Goal: Information Seeking & Learning: Understand process/instructions

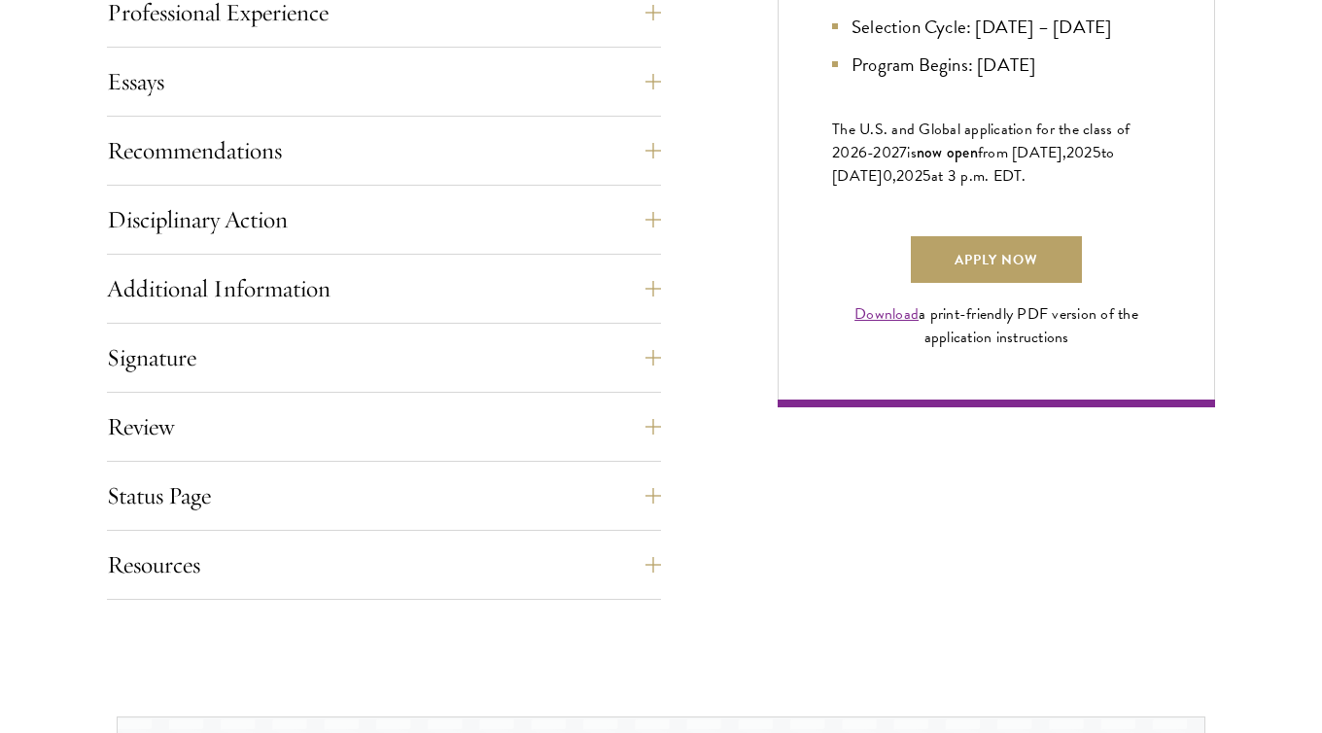
scroll to position [1337, 0]
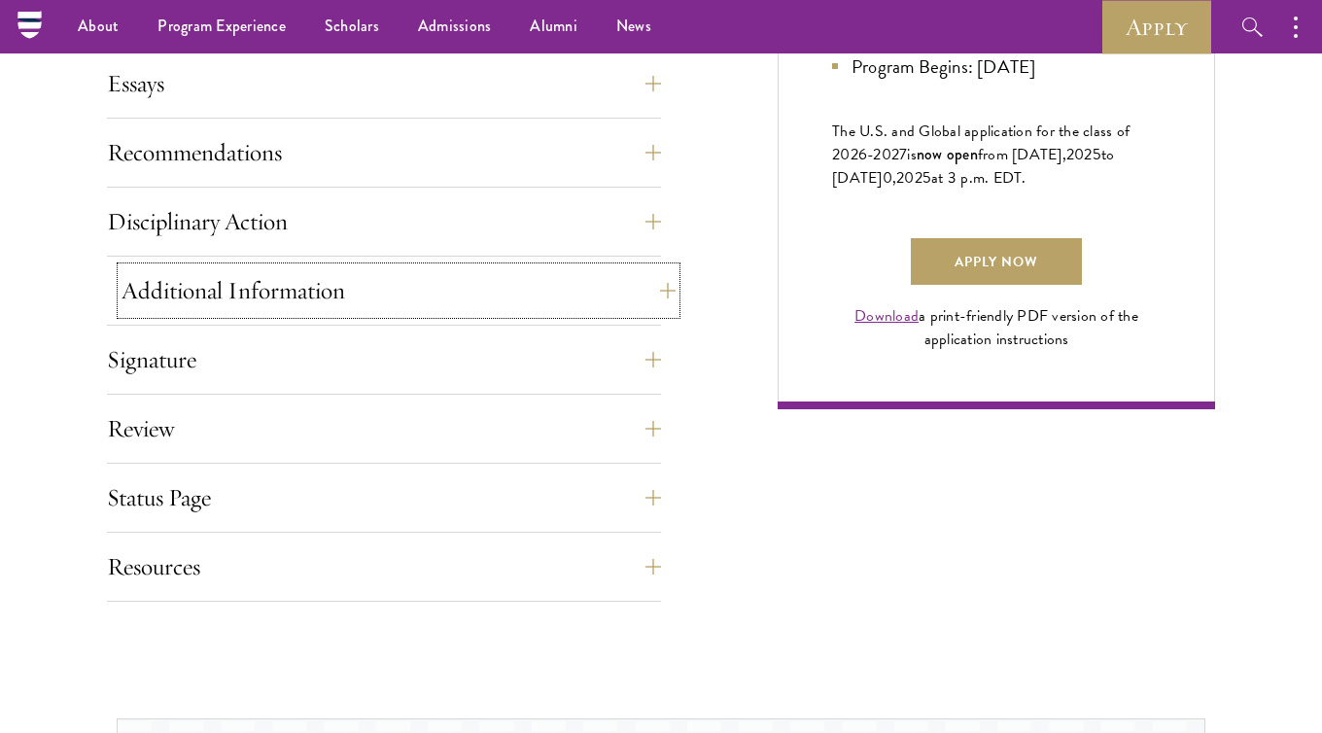
click at [252, 297] on button "Additional Information" at bounding box center [399, 290] width 554 height 47
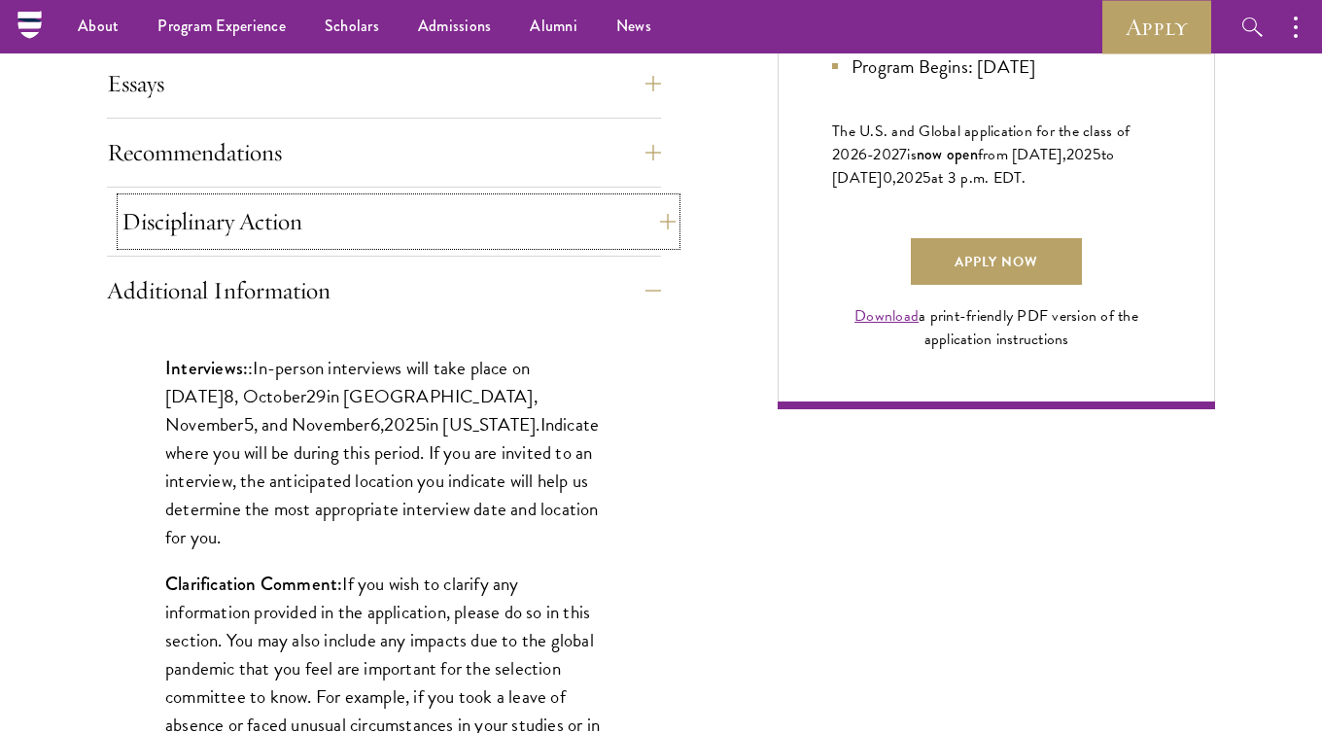
click at [274, 224] on button "Disciplinary Action" at bounding box center [399, 221] width 554 height 47
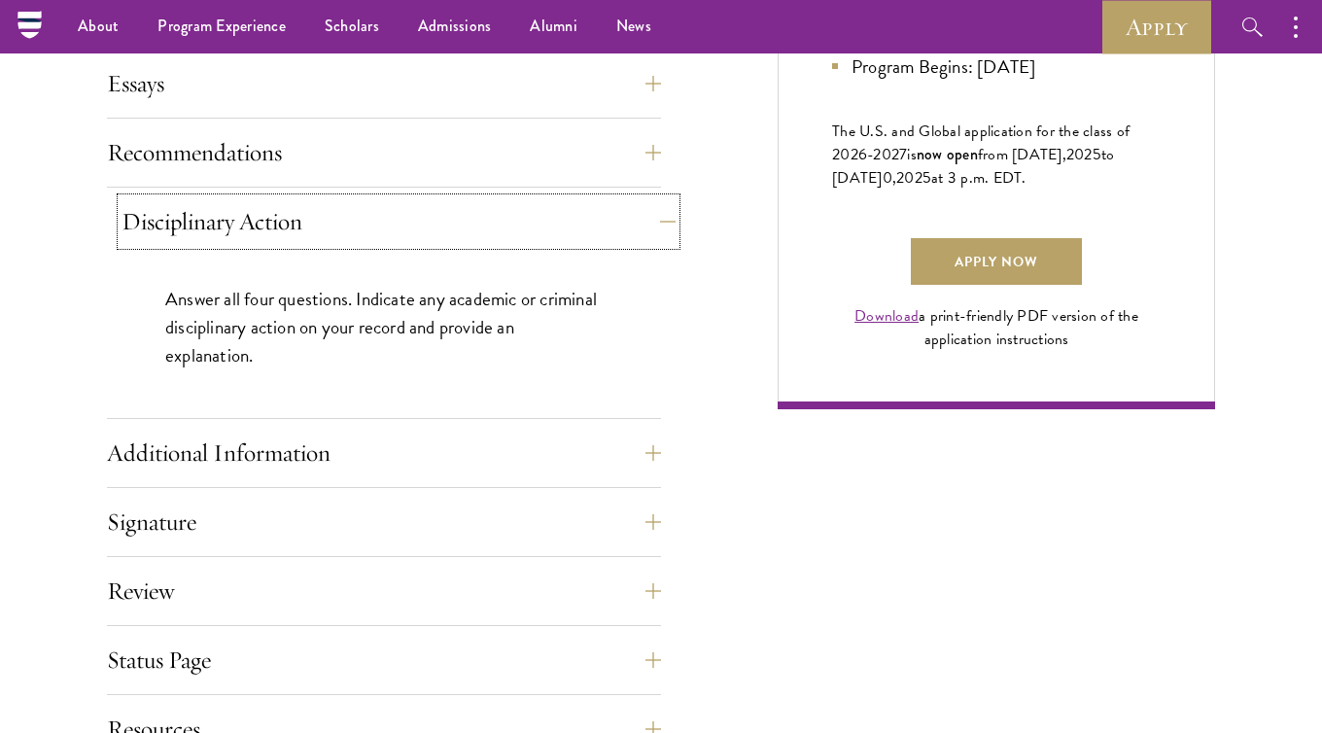
click at [274, 224] on button "Disciplinary Action" at bounding box center [399, 221] width 554 height 47
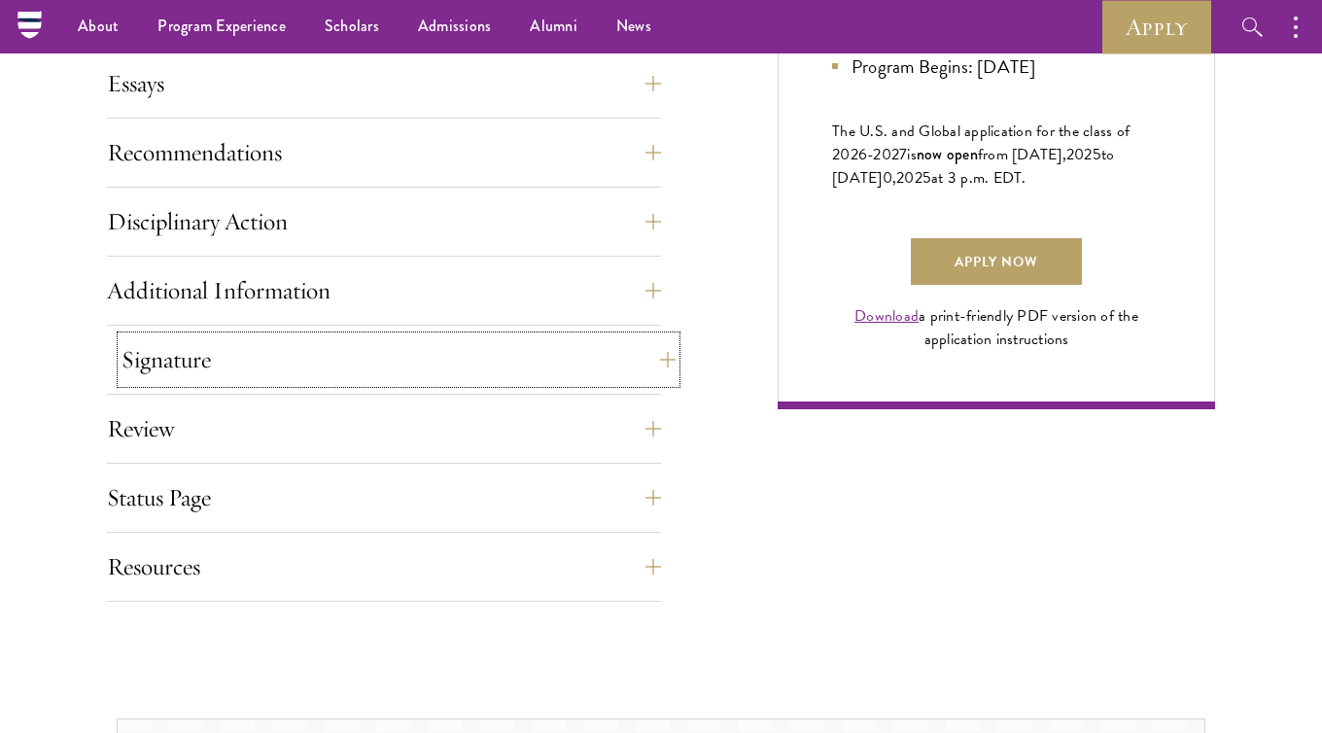
click at [241, 365] on button "Signature" at bounding box center [399, 359] width 554 height 47
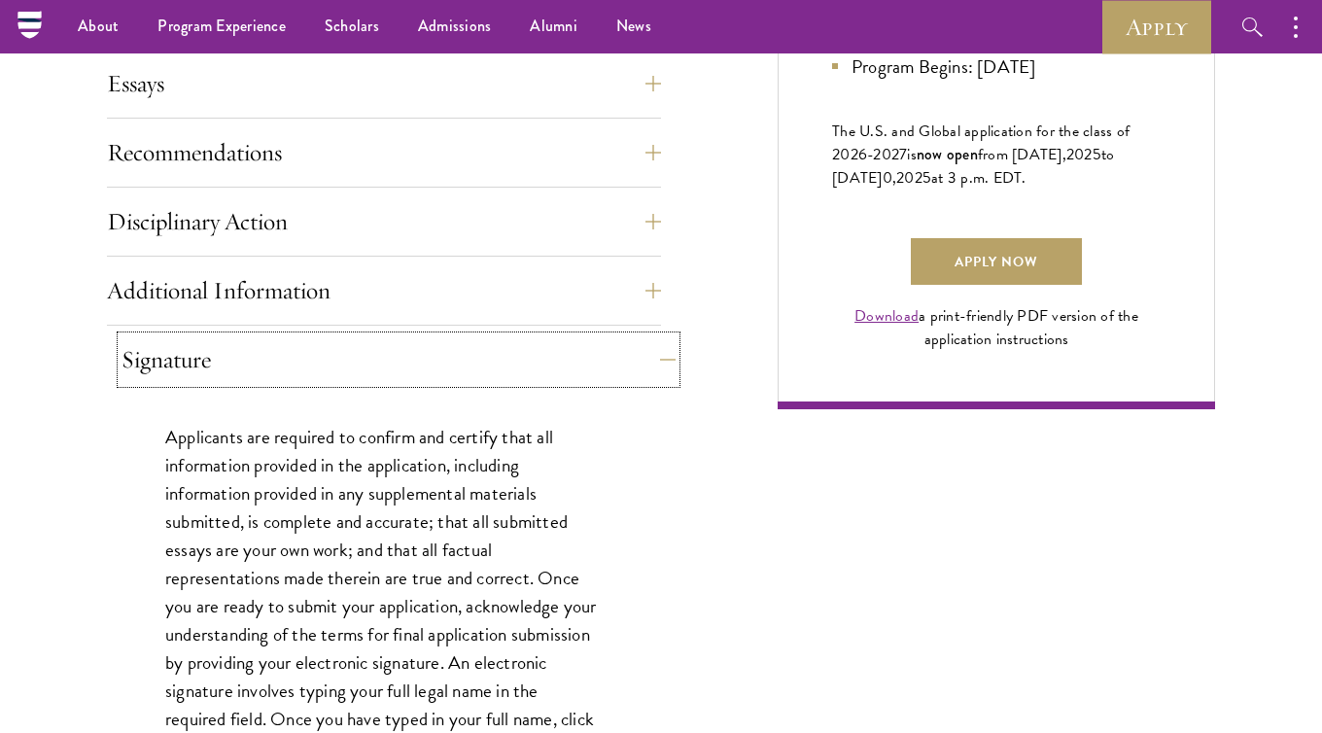
click at [241, 365] on button "Signature" at bounding box center [399, 359] width 554 height 47
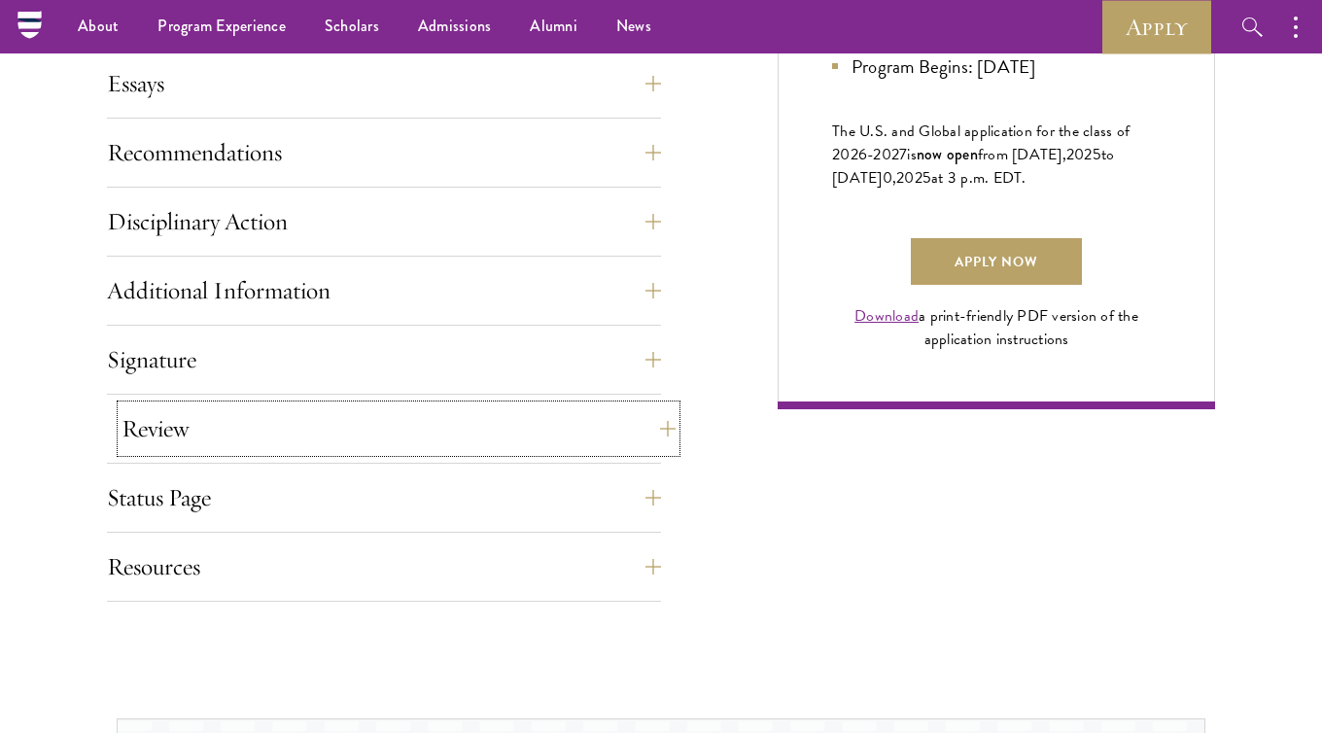
click at [224, 436] on button "Review" at bounding box center [399, 428] width 554 height 47
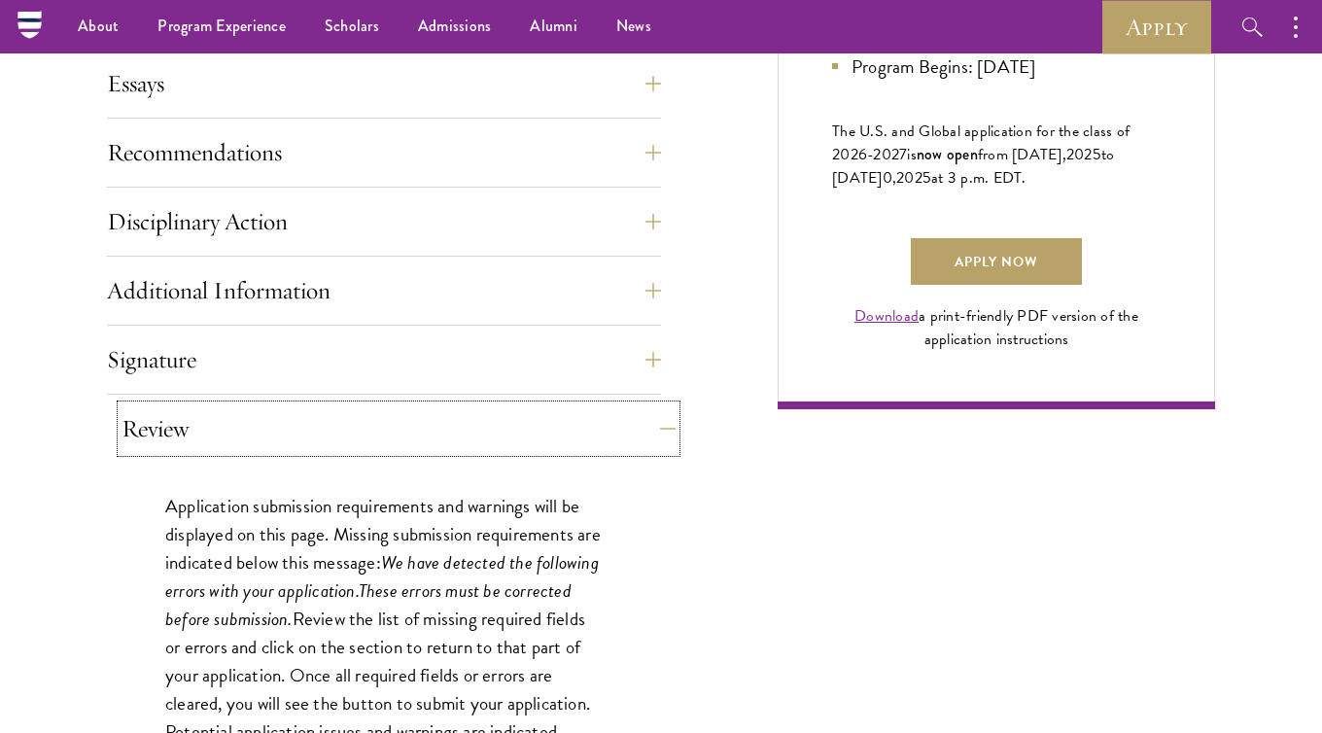
click at [224, 436] on button "Review" at bounding box center [399, 428] width 554 height 47
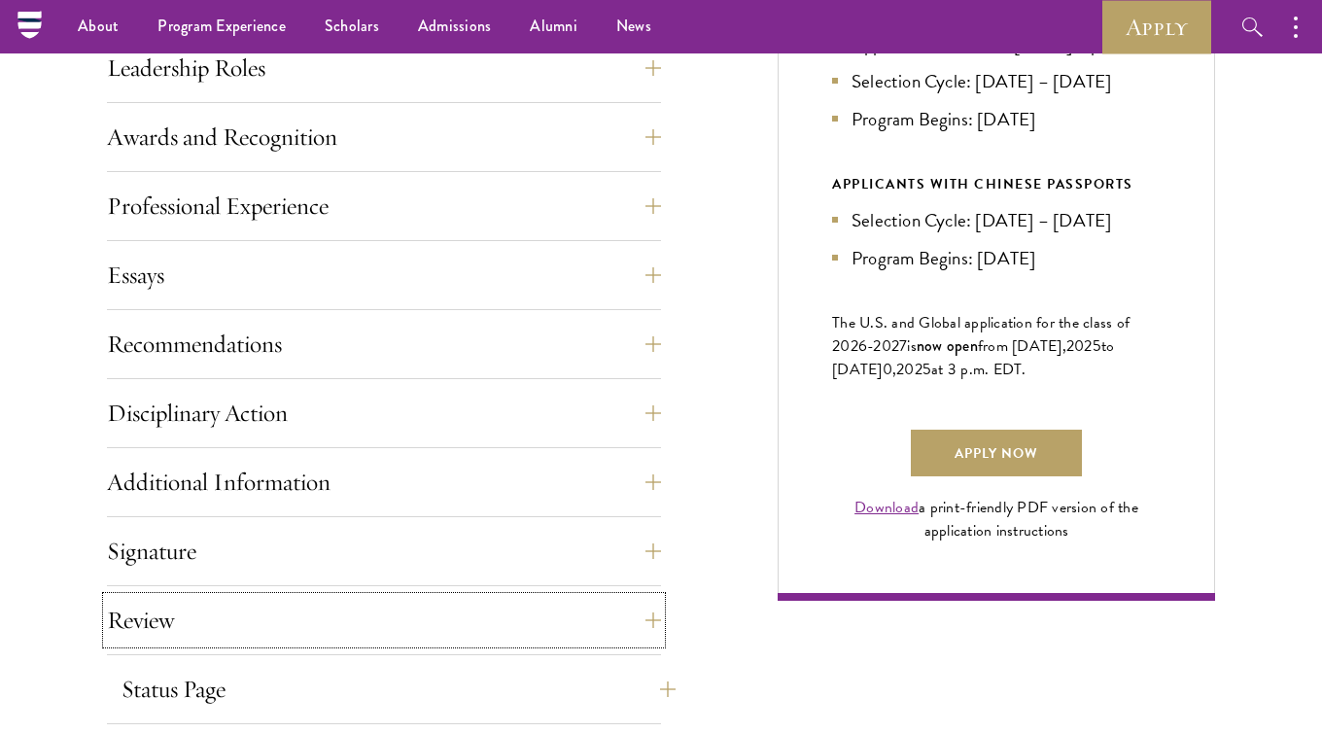
scroll to position [1131, 0]
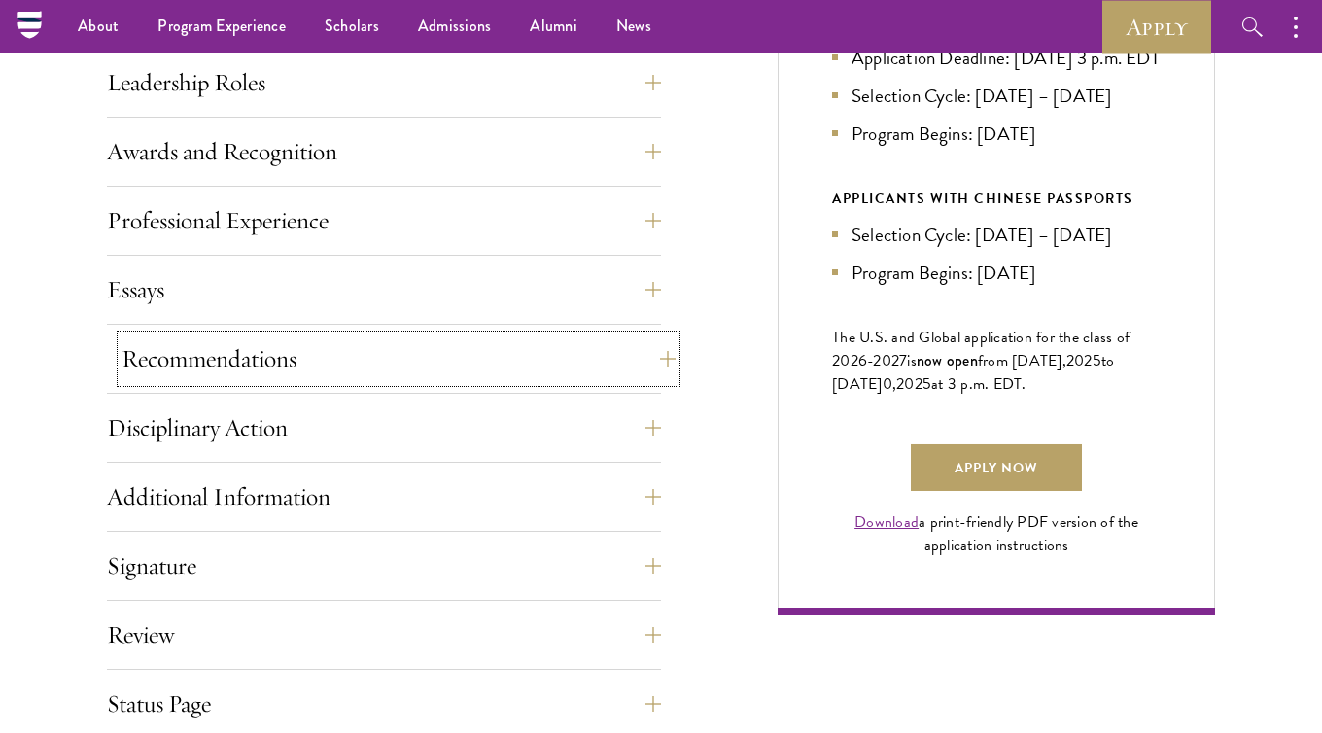
click at [274, 355] on button "Recommendations" at bounding box center [399, 358] width 554 height 47
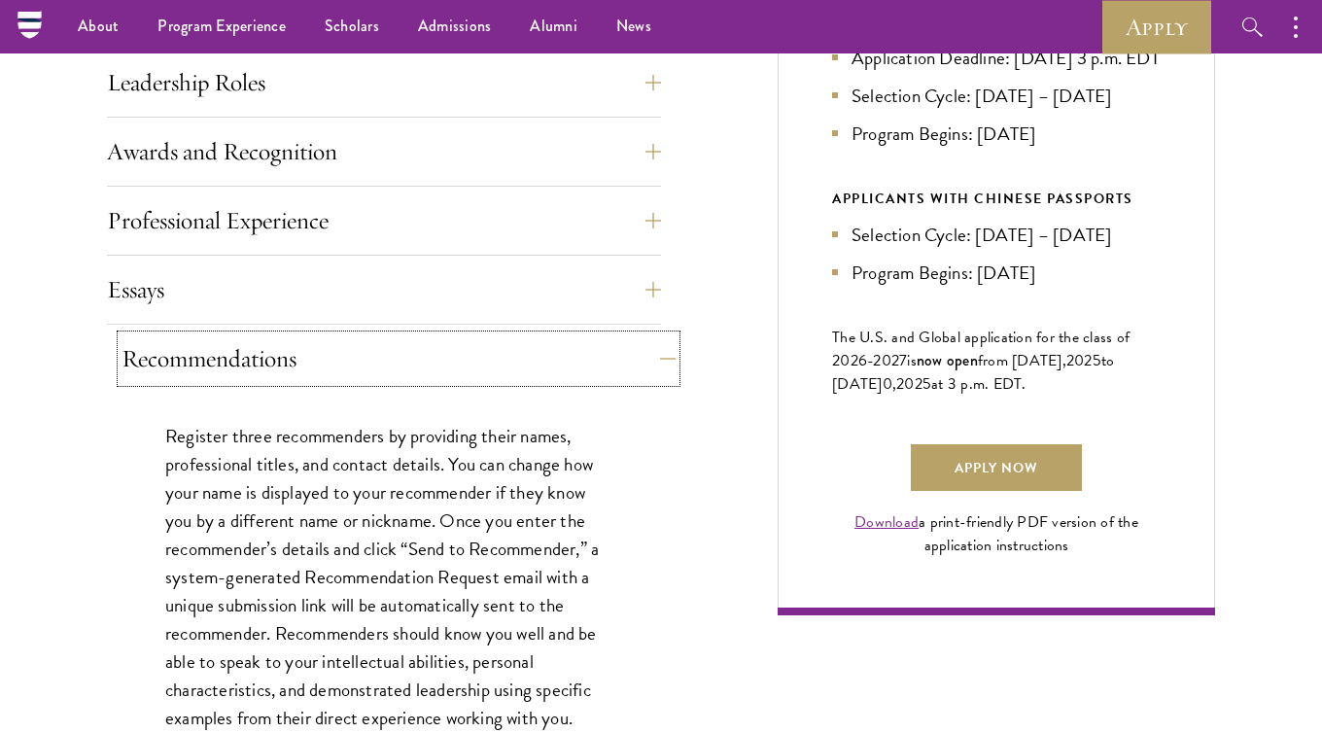
click at [274, 355] on button "Recommendations" at bounding box center [399, 358] width 554 height 47
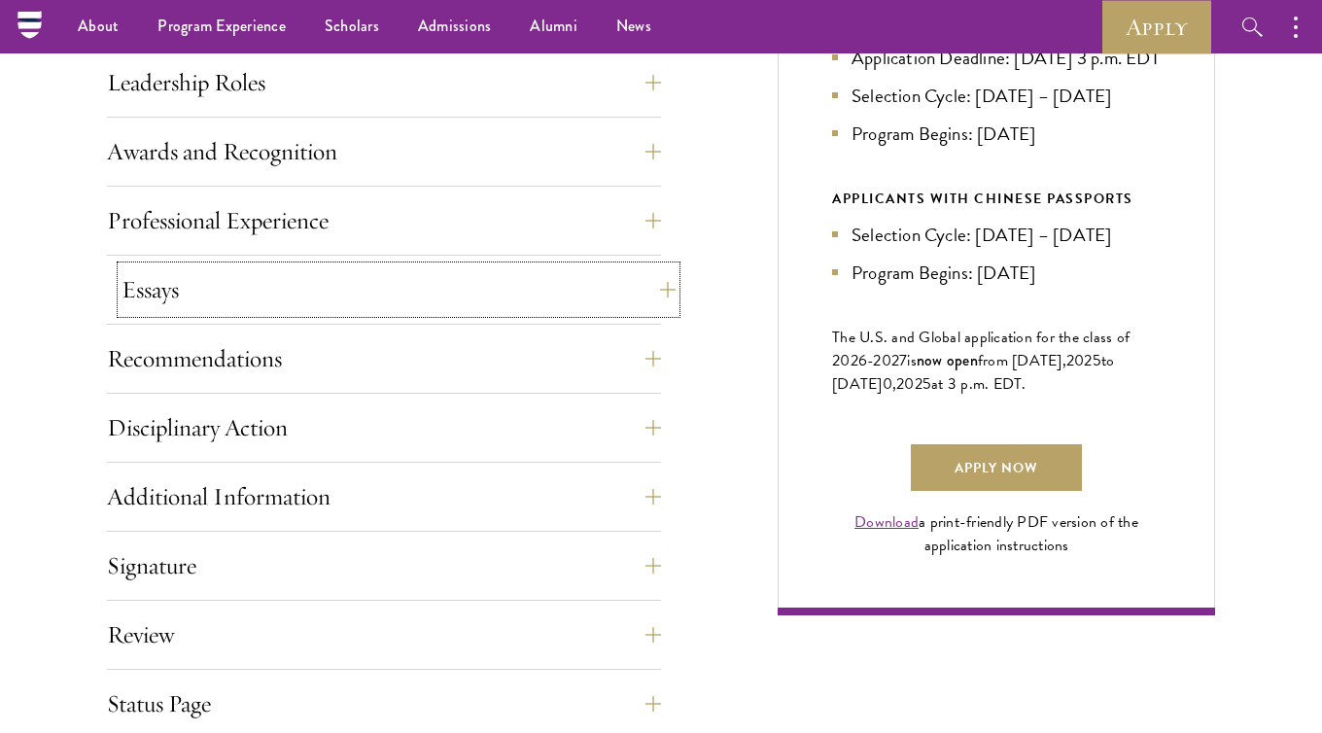
click at [262, 282] on button "Essays" at bounding box center [399, 289] width 554 height 47
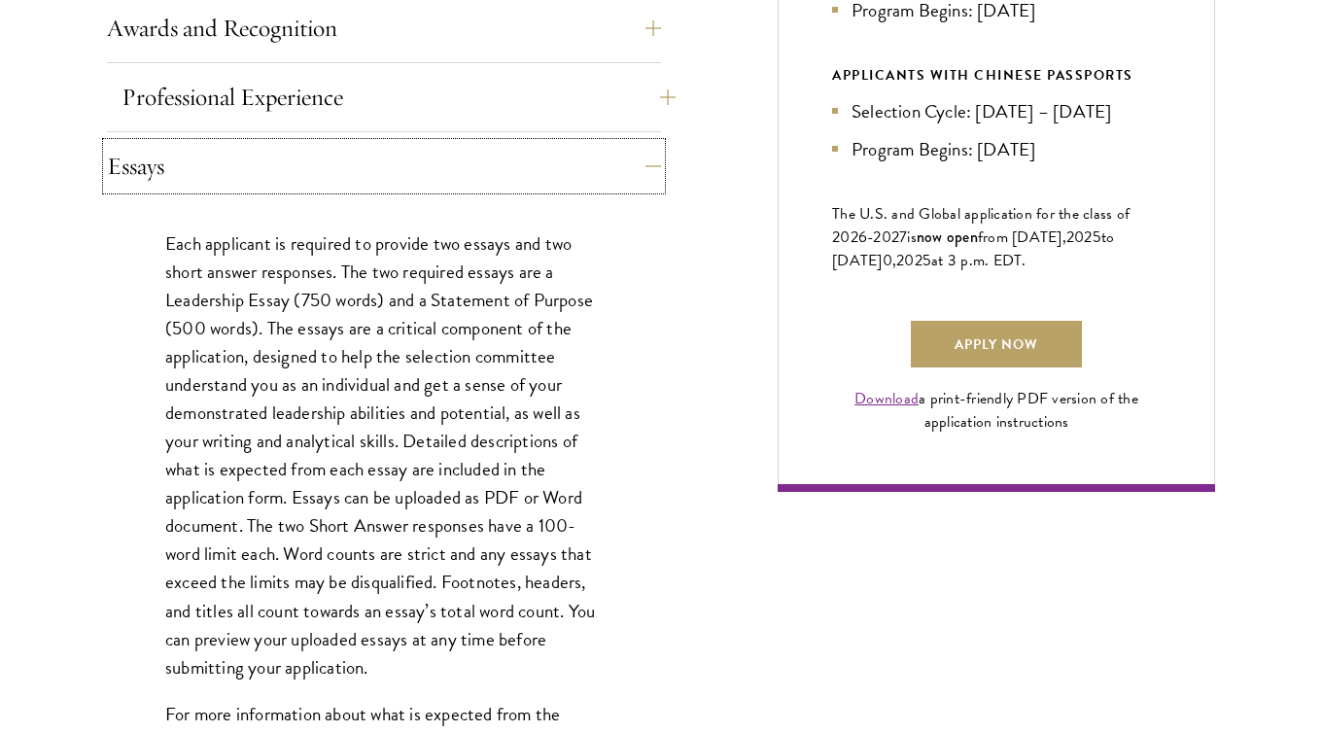
scroll to position [1255, 0]
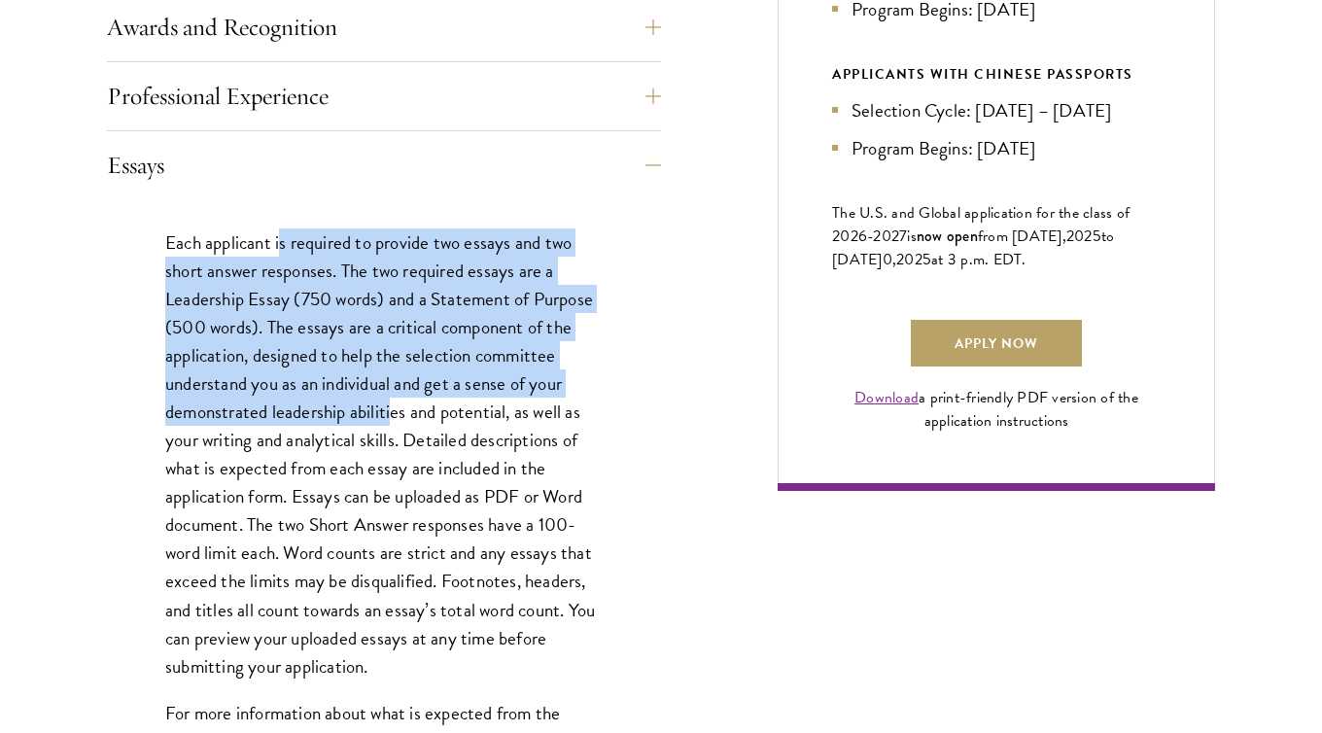
drag, startPoint x: 283, startPoint y: 243, endPoint x: 391, endPoint y: 399, distance: 189.3
click at [391, 399] on p "Each applicant is required to provide two essays and two short answer responses…" at bounding box center [383, 454] width 437 height 452
click at [285, 345] on p "Each applicant is required to provide two essays and two short answer responses…" at bounding box center [383, 454] width 437 height 452
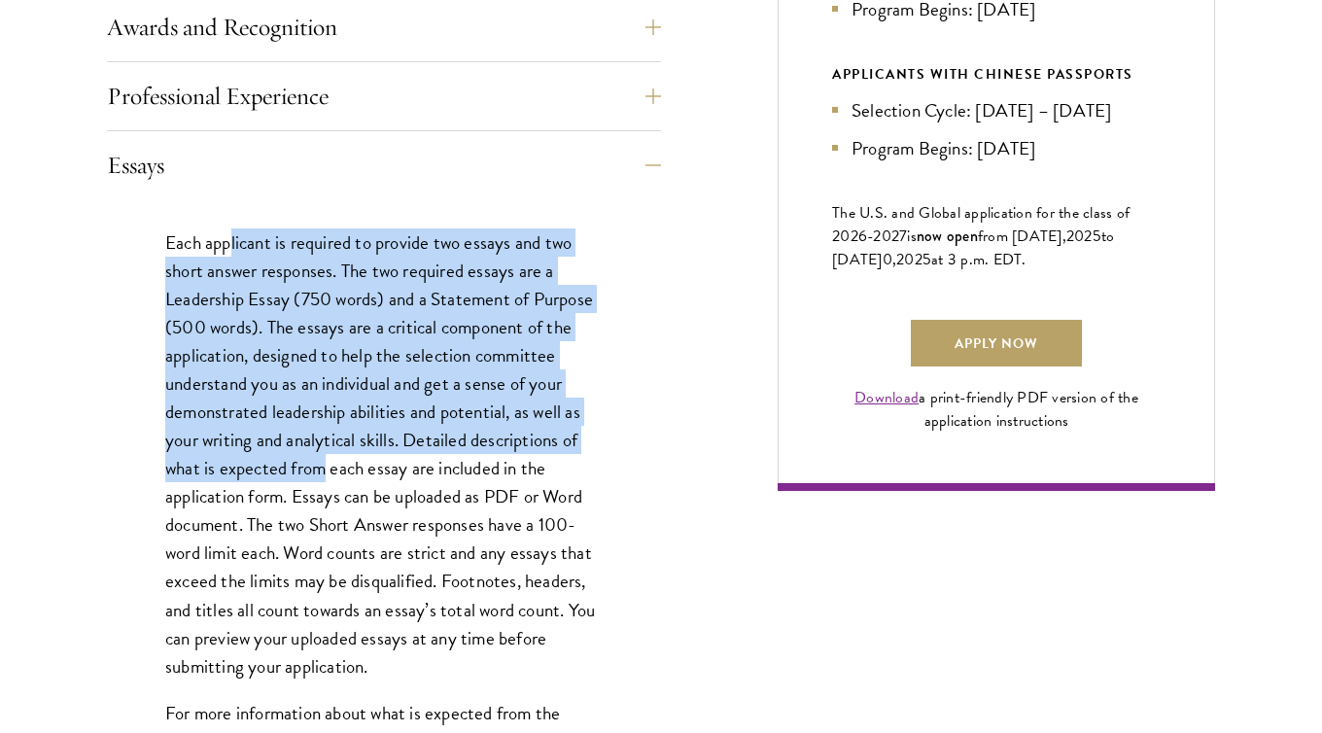
drag, startPoint x: 229, startPoint y: 249, endPoint x: 320, endPoint y: 480, distance: 248.4
click at [320, 480] on p "Each applicant is required to provide two essays and two short answer responses…" at bounding box center [383, 454] width 437 height 452
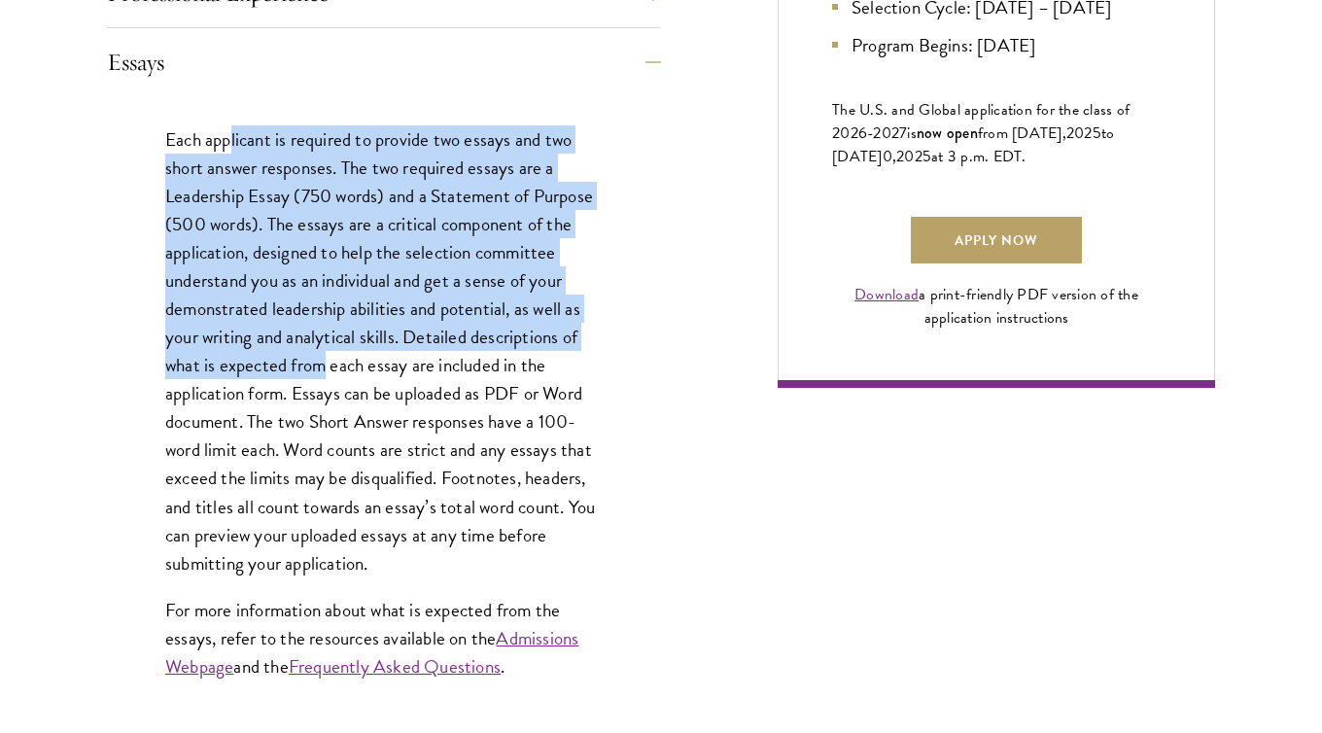
scroll to position [1365, 0]
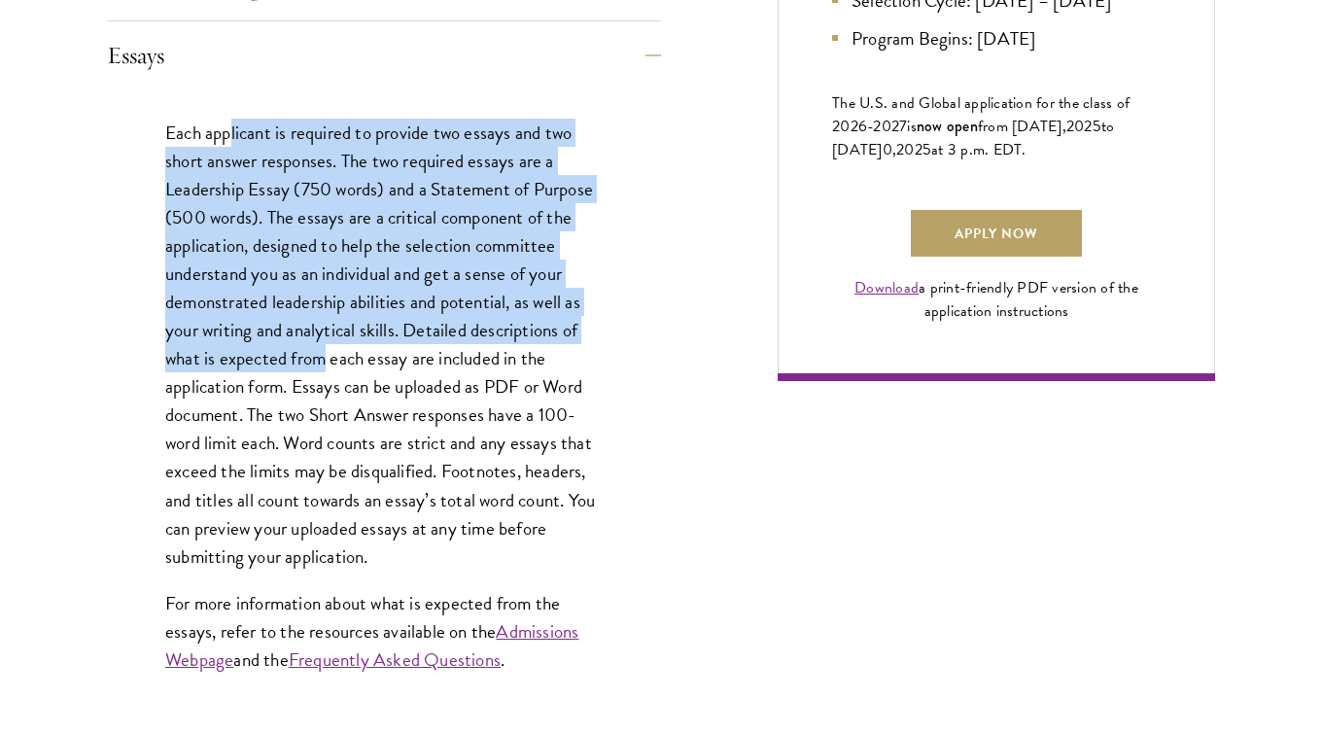
click at [318, 287] on p "Each applicant is required to provide two essays and two short answer responses…" at bounding box center [383, 345] width 437 height 452
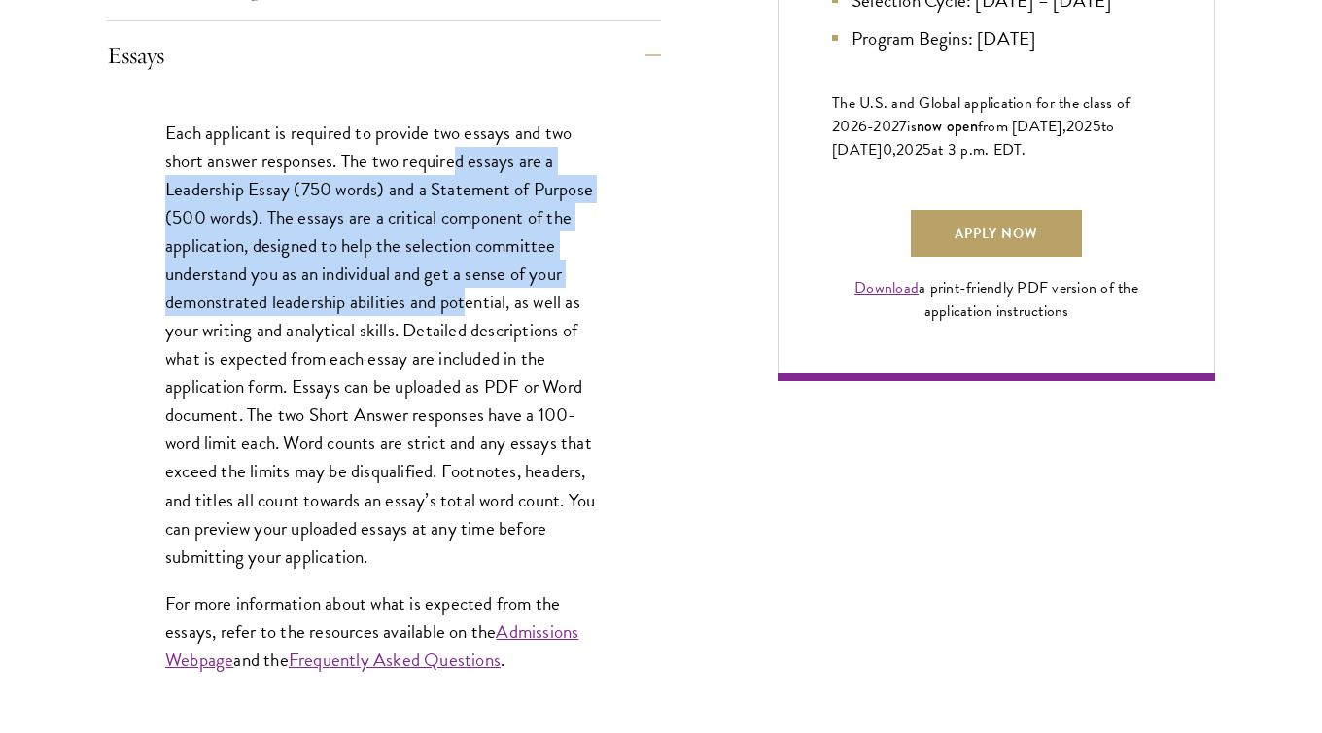
drag, startPoint x: 455, startPoint y: 167, endPoint x: 464, endPoint y: 293, distance: 125.7
click at [464, 293] on p "Each applicant is required to provide two essays and two short answer responses…" at bounding box center [383, 345] width 437 height 452
click at [334, 272] on p "Each applicant is required to provide two essays and two short answer responses…" at bounding box center [383, 345] width 437 height 452
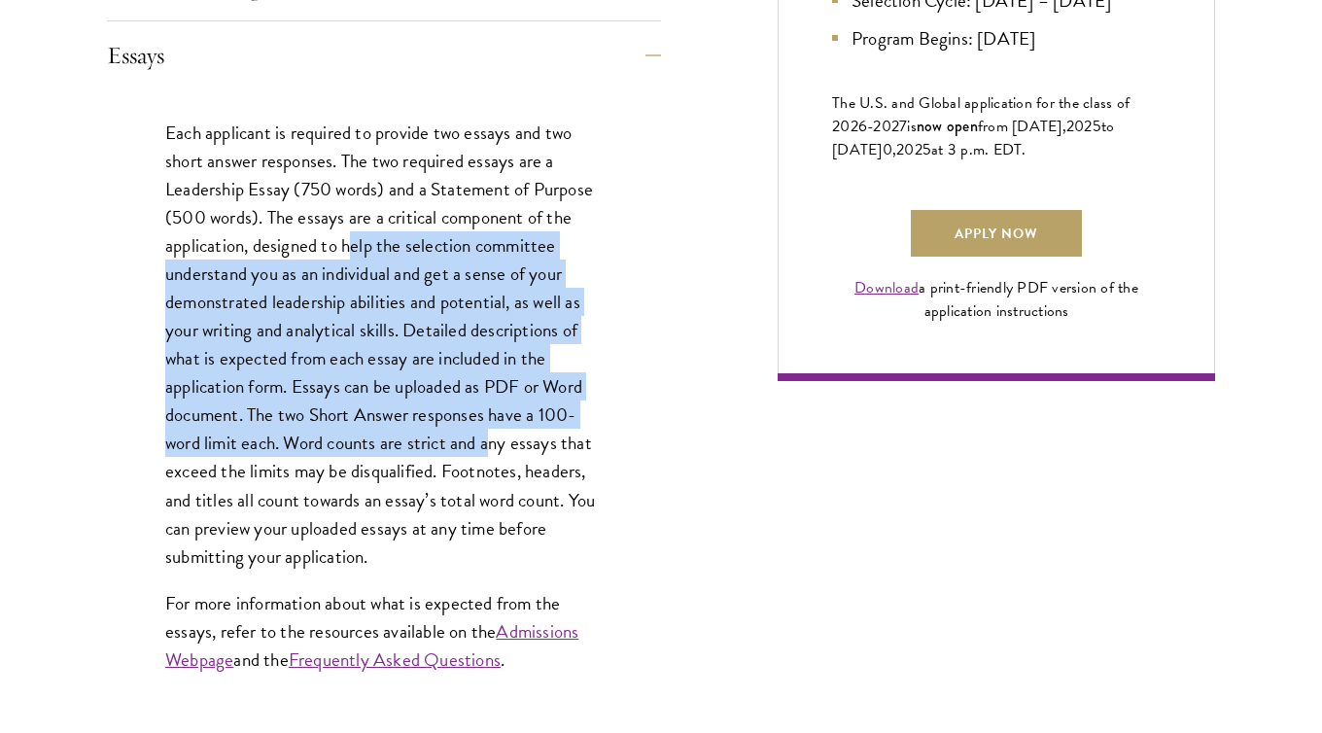
drag, startPoint x: 492, startPoint y: 438, endPoint x: 348, endPoint y: 244, distance: 241.9
click at [348, 244] on p "Each applicant is required to provide two essays and two short answer responses…" at bounding box center [383, 345] width 437 height 452
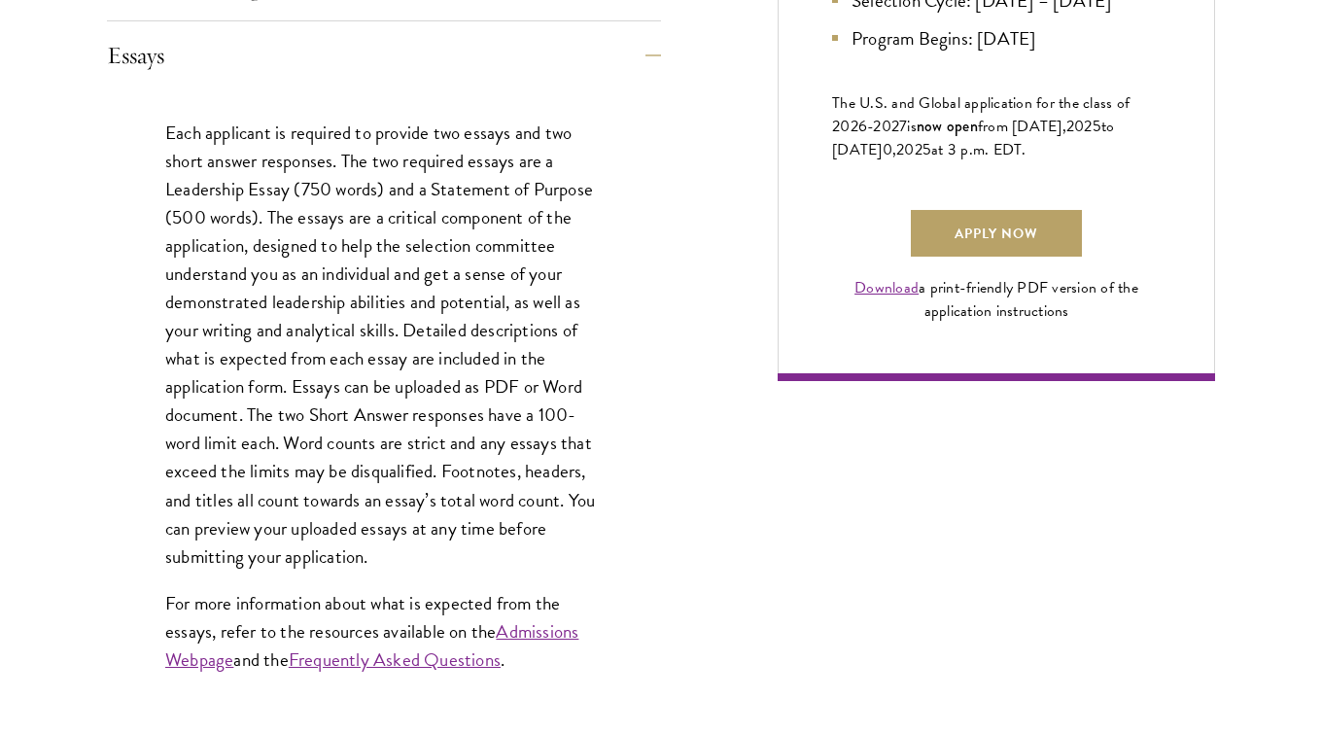
click at [265, 230] on p "Each applicant is required to provide two essays and two short answer responses…" at bounding box center [383, 345] width 437 height 452
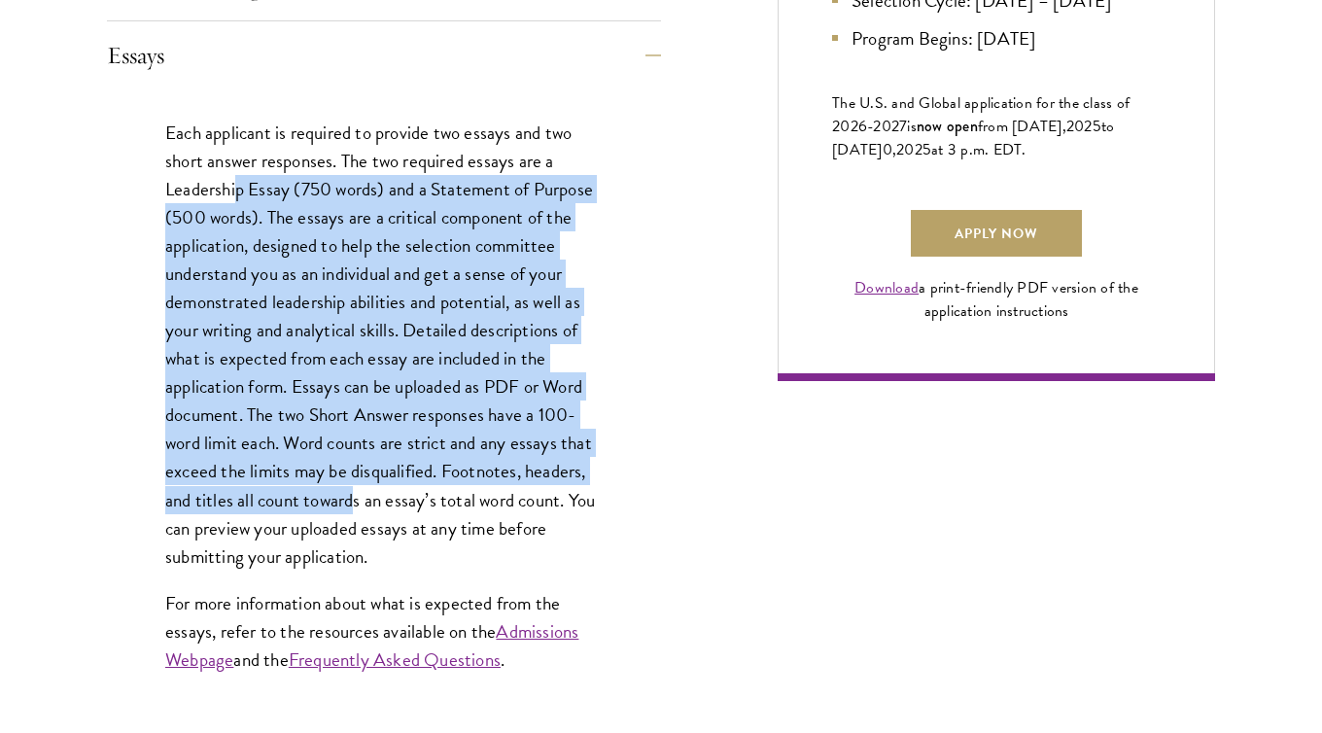
drag, startPoint x: 237, startPoint y: 199, endPoint x: 357, endPoint y: 503, distance: 326.0
click at [357, 505] on p "Each applicant is required to provide two essays and two short answer responses…" at bounding box center [383, 345] width 437 height 452
click at [271, 441] on p "Each applicant is required to provide two essays and two short answer responses…" at bounding box center [383, 345] width 437 height 452
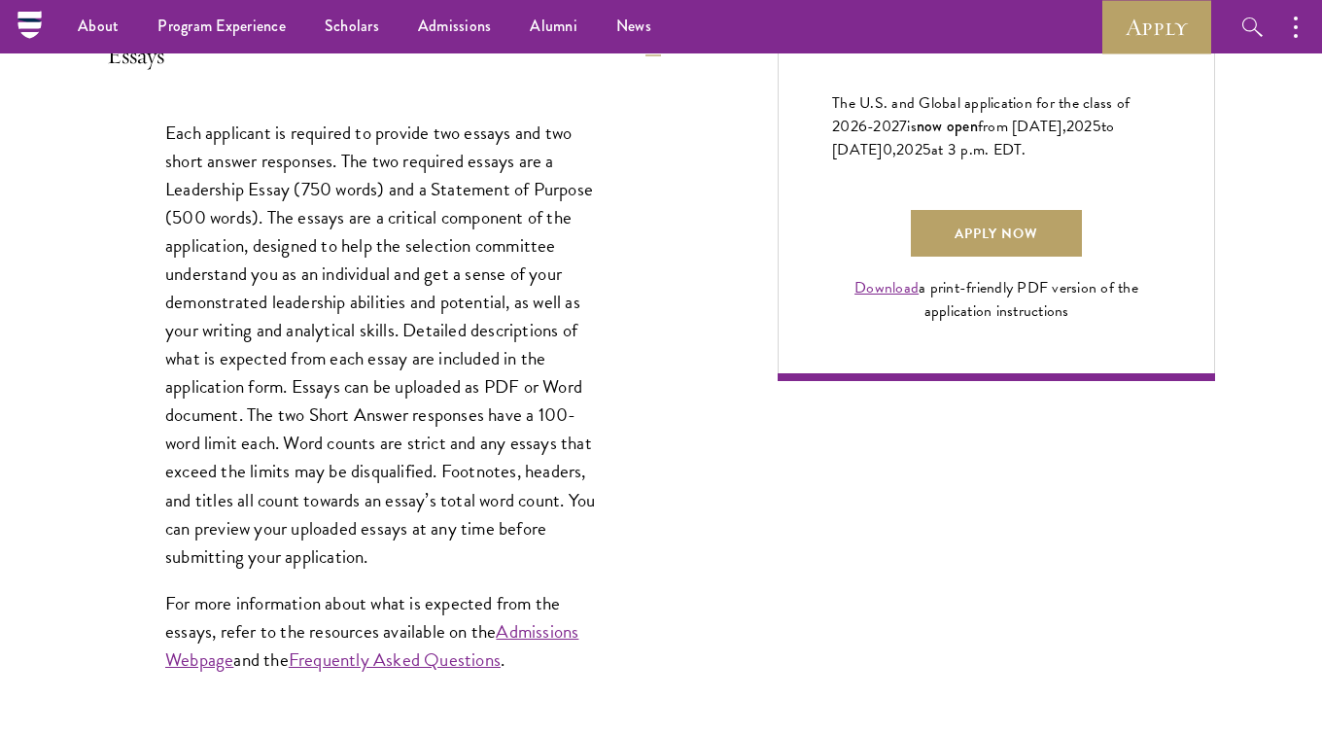
scroll to position [962, 0]
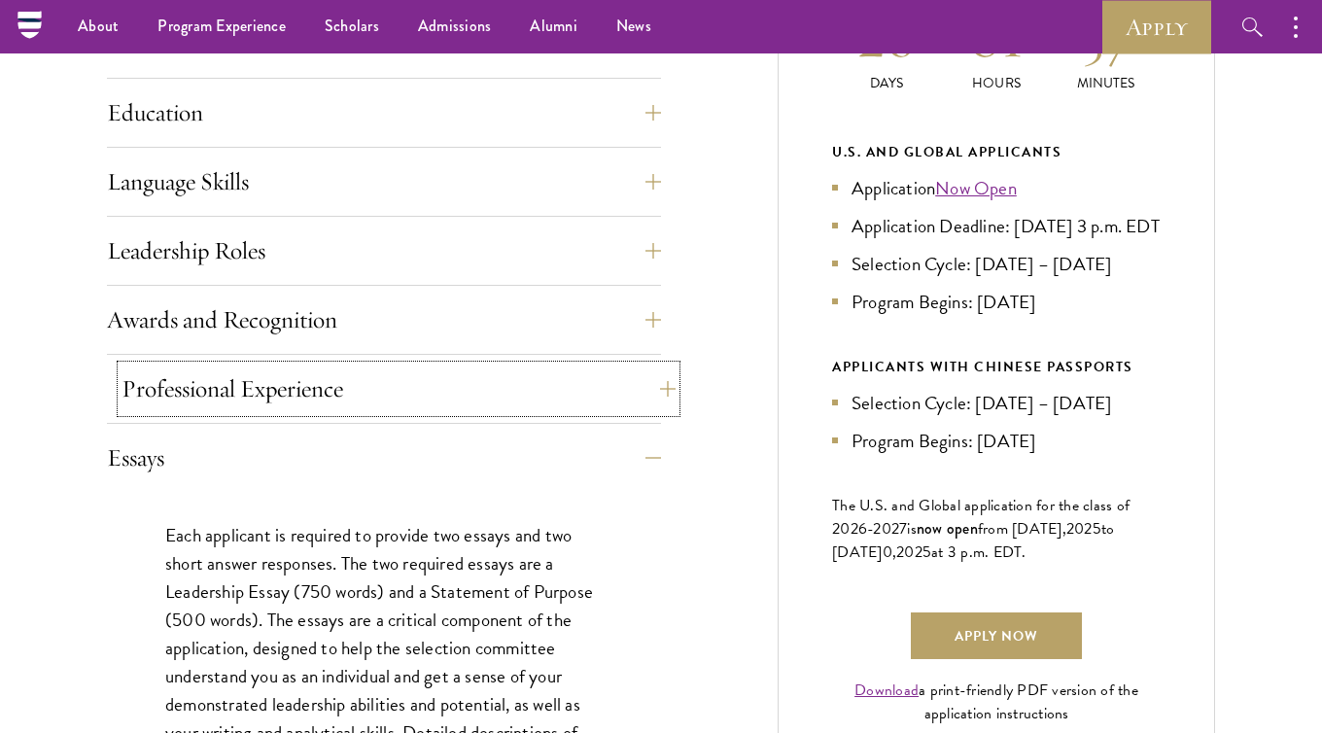
click at [294, 381] on button "Professional Experience" at bounding box center [399, 389] width 554 height 47
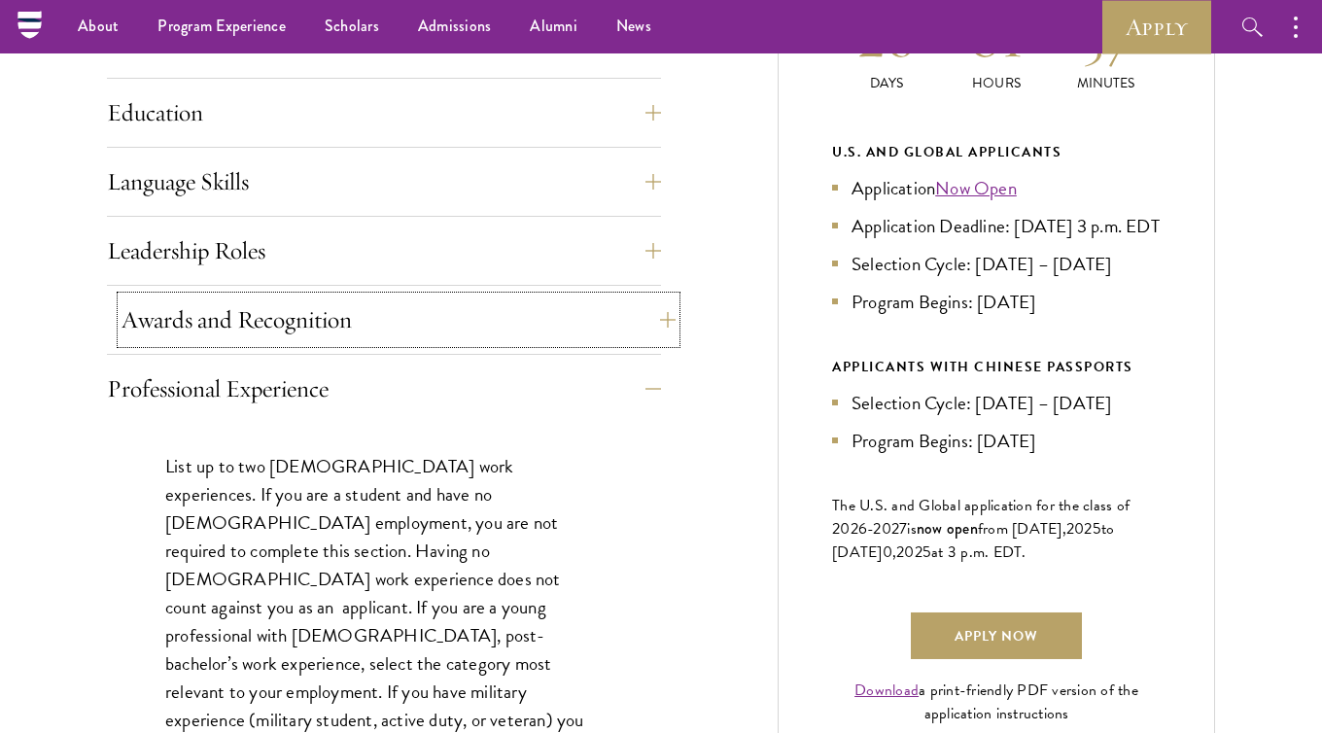
click at [316, 322] on button "Awards and Recognition" at bounding box center [399, 320] width 554 height 47
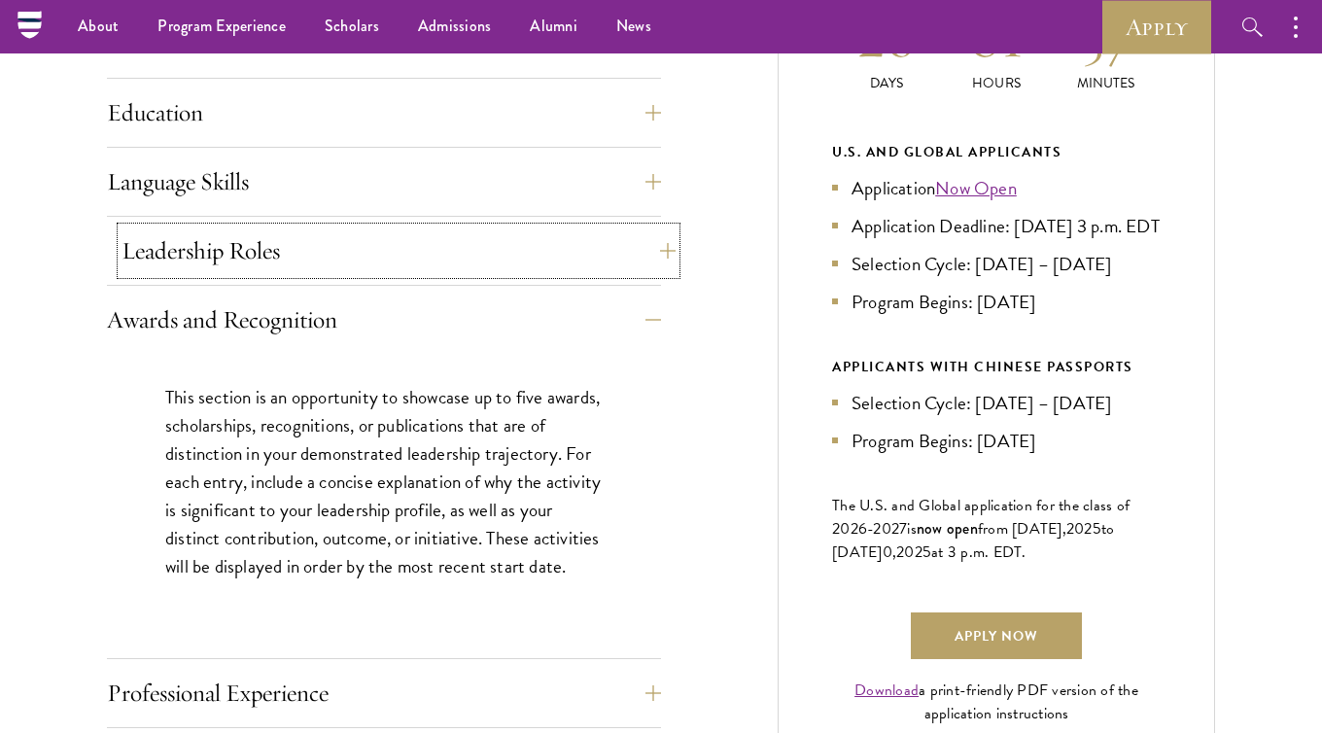
click at [342, 260] on button "Leadership Roles" at bounding box center [399, 250] width 554 height 47
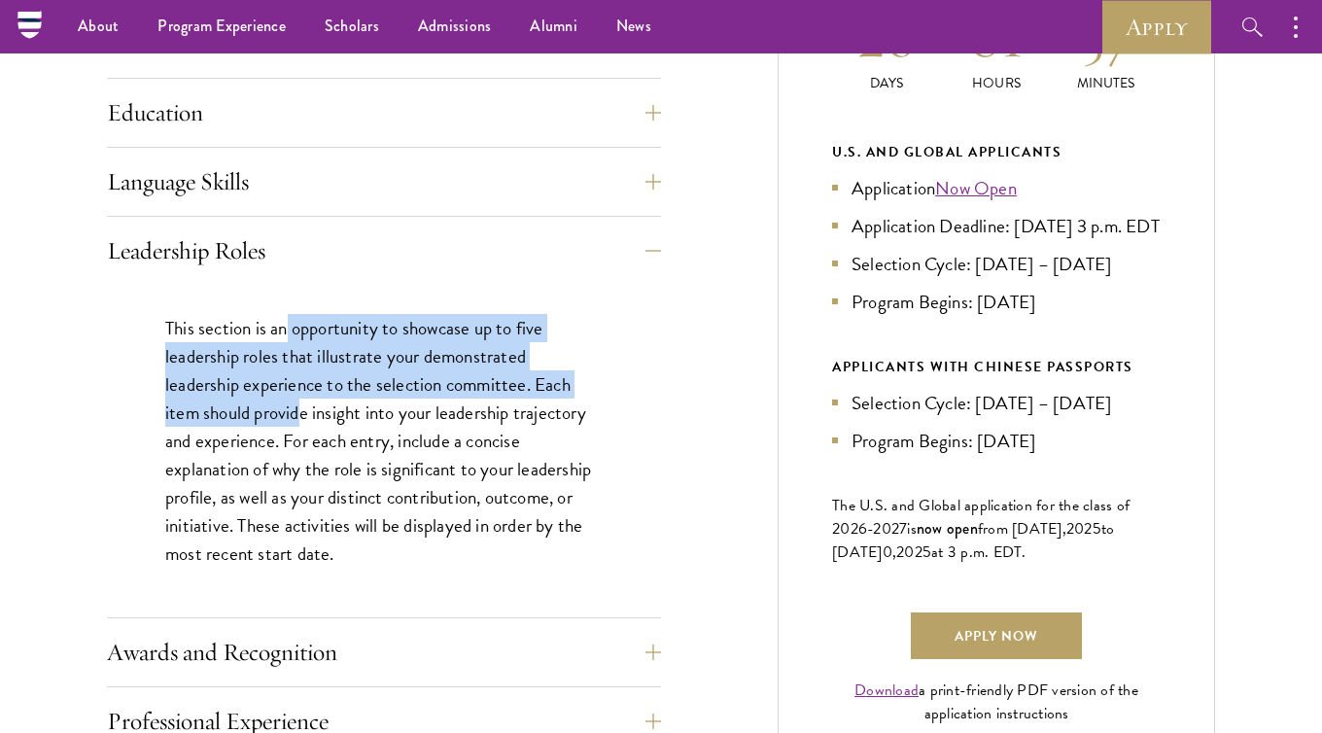
drag, startPoint x: 285, startPoint y: 332, endPoint x: 300, endPoint y: 405, distance: 75.5
click at [300, 405] on p "This section is an opportunity to showcase up to five leadership roles that ill…" at bounding box center [383, 441] width 437 height 255
click at [223, 400] on p "This section is an opportunity to showcase up to five leadership roles that ill…" at bounding box center [383, 441] width 437 height 255
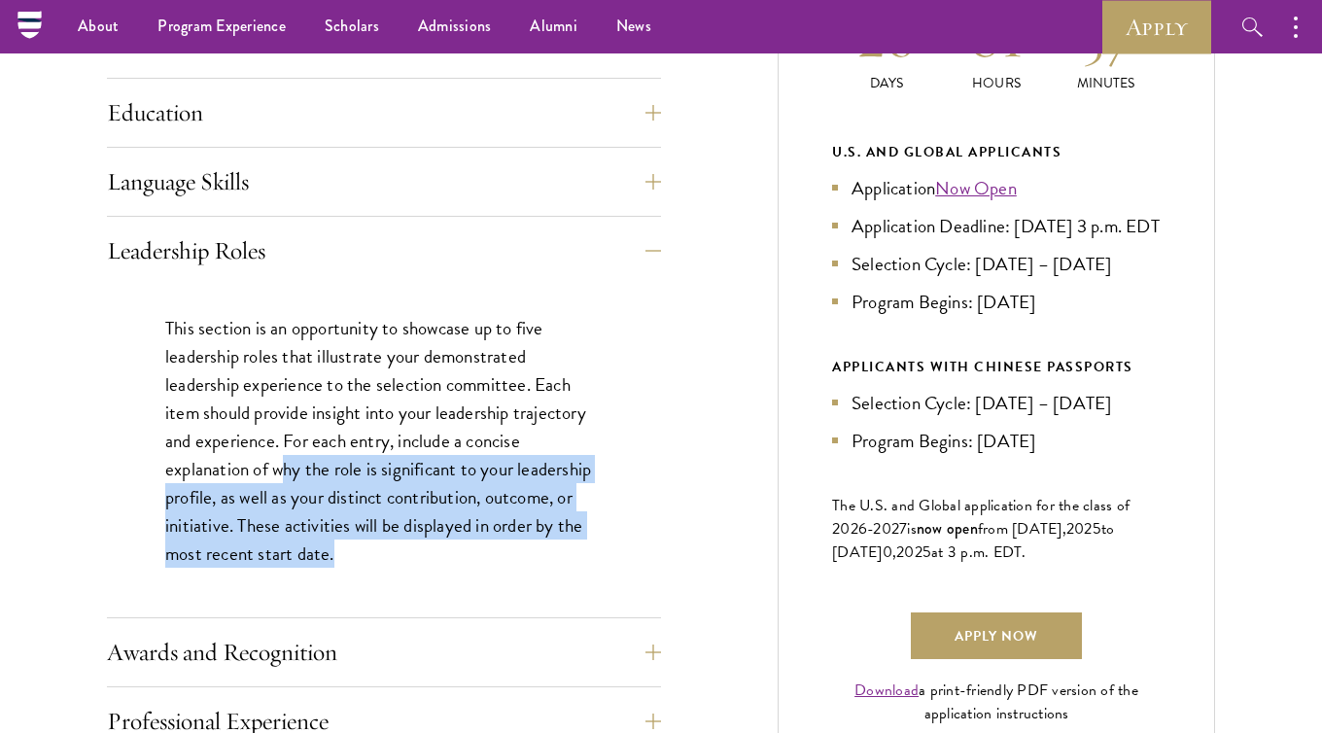
drag, startPoint x: 342, startPoint y: 549, endPoint x: 277, endPoint y: 460, distance: 110.6
click at [277, 460] on p "This section is an opportunity to showcase up to five leadership roles that ill…" at bounding box center [383, 441] width 437 height 255
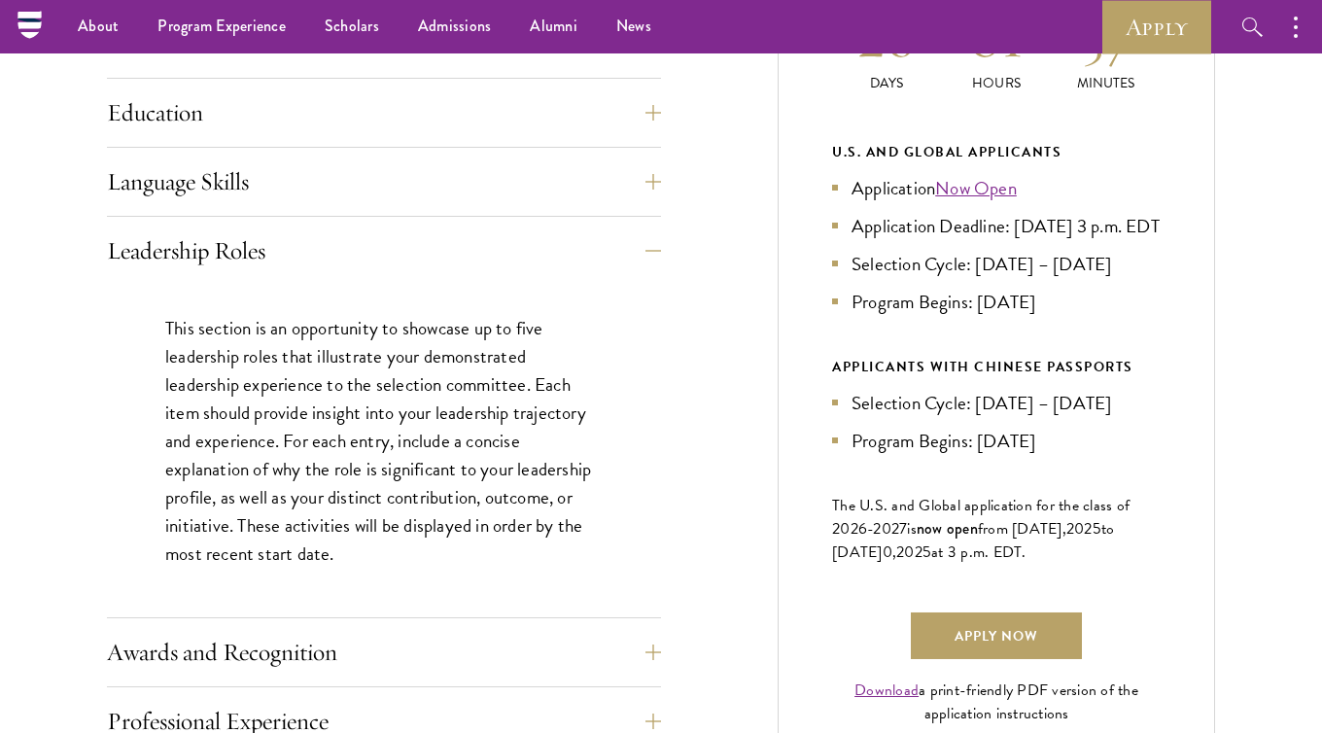
click at [213, 380] on p "This section is an opportunity to showcase up to five leadership roles that ill…" at bounding box center [383, 441] width 437 height 255
click at [262, 201] on button "Language Skills" at bounding box center [399, 181] width 554 height 47
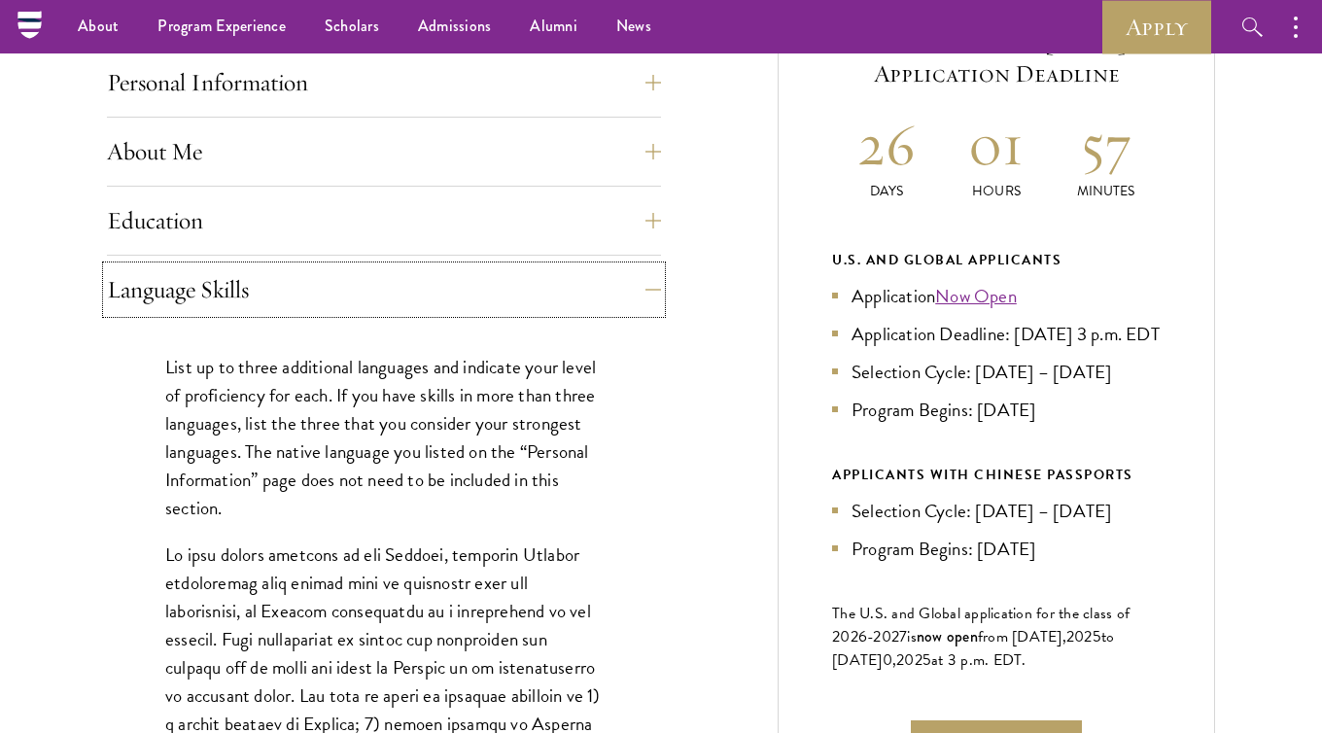
scroll to position [850, 0]
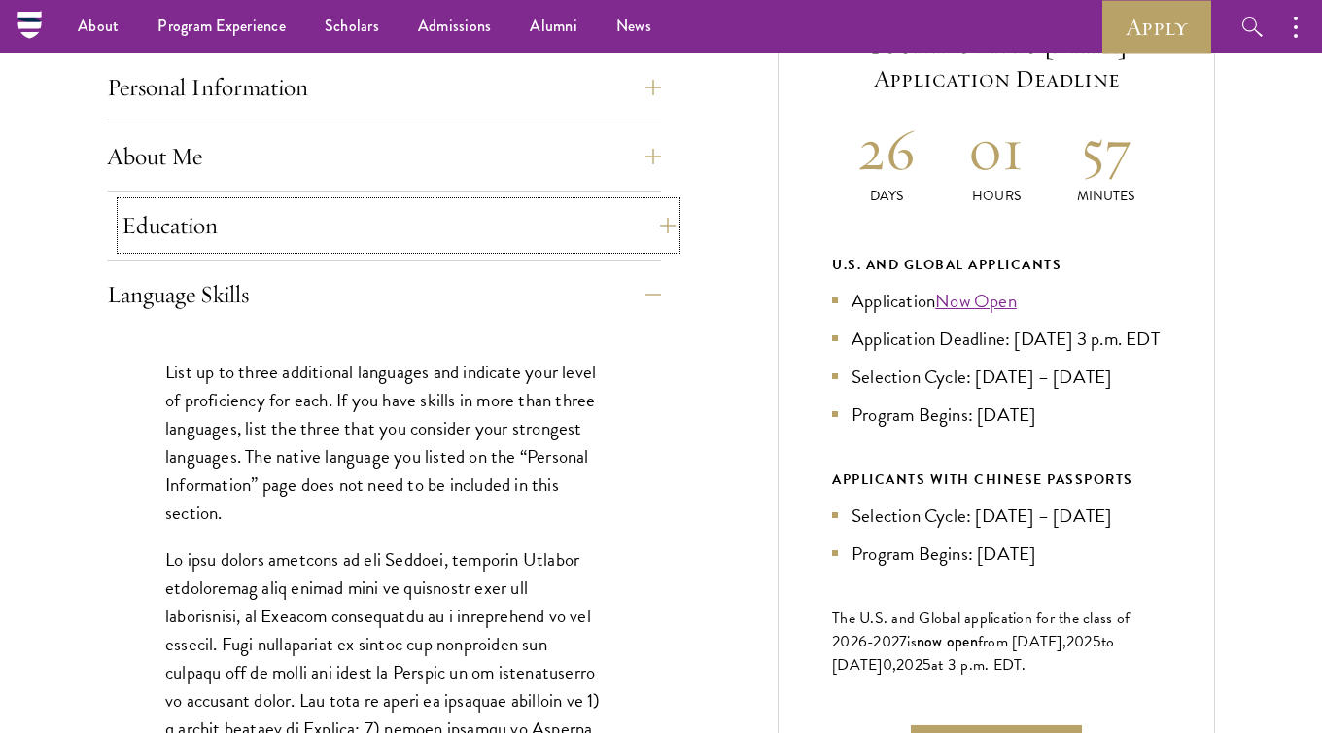
click at [310, 221] on button "Education" at bounding box center [399, 225] width 554 height 47
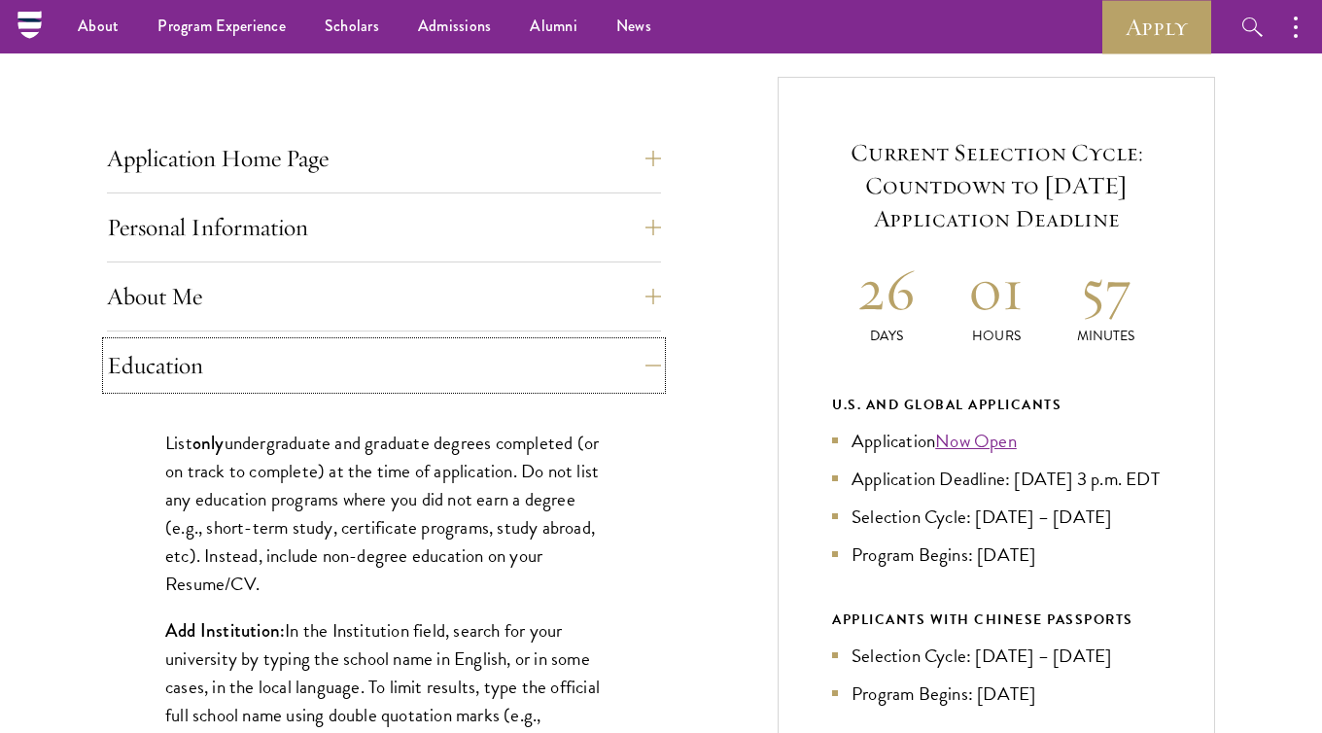
scroll to position [707, 0]
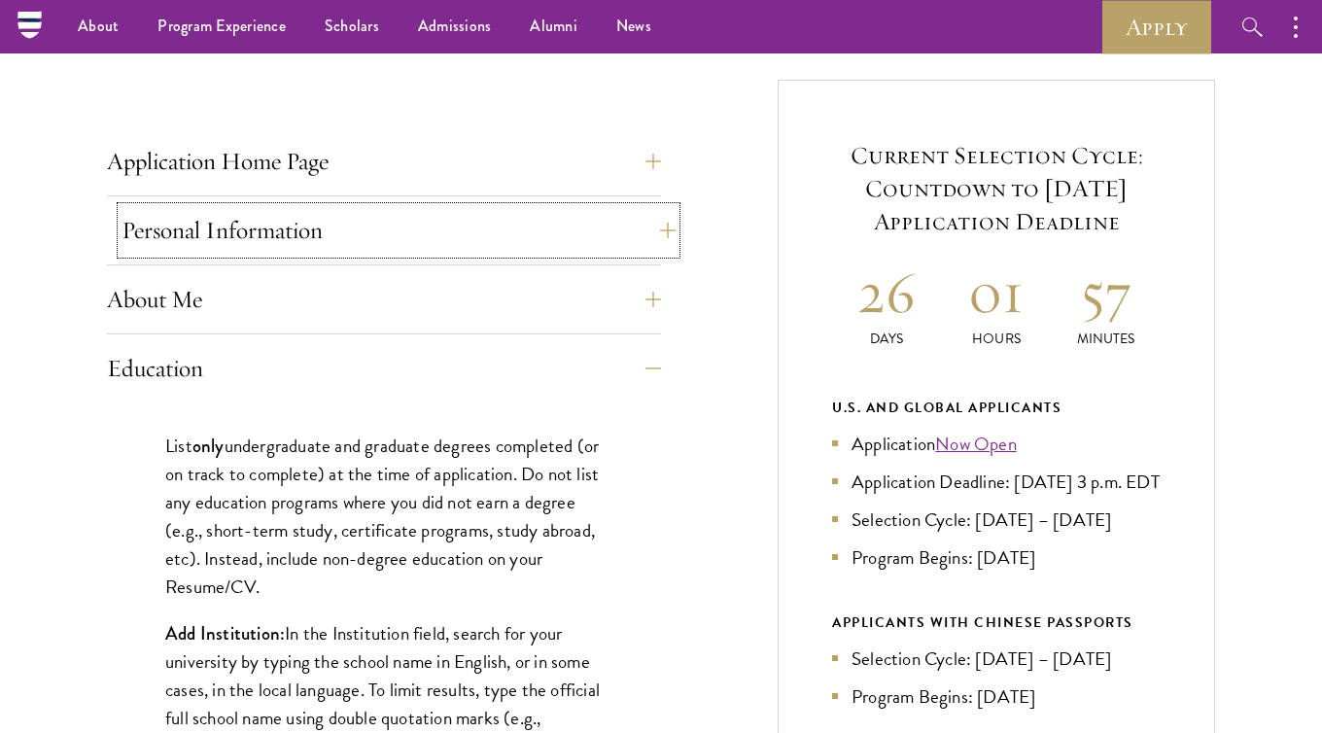
click at [322, 245] on button "Personal Information" at bounding box center [399, 230] width 554 height 47
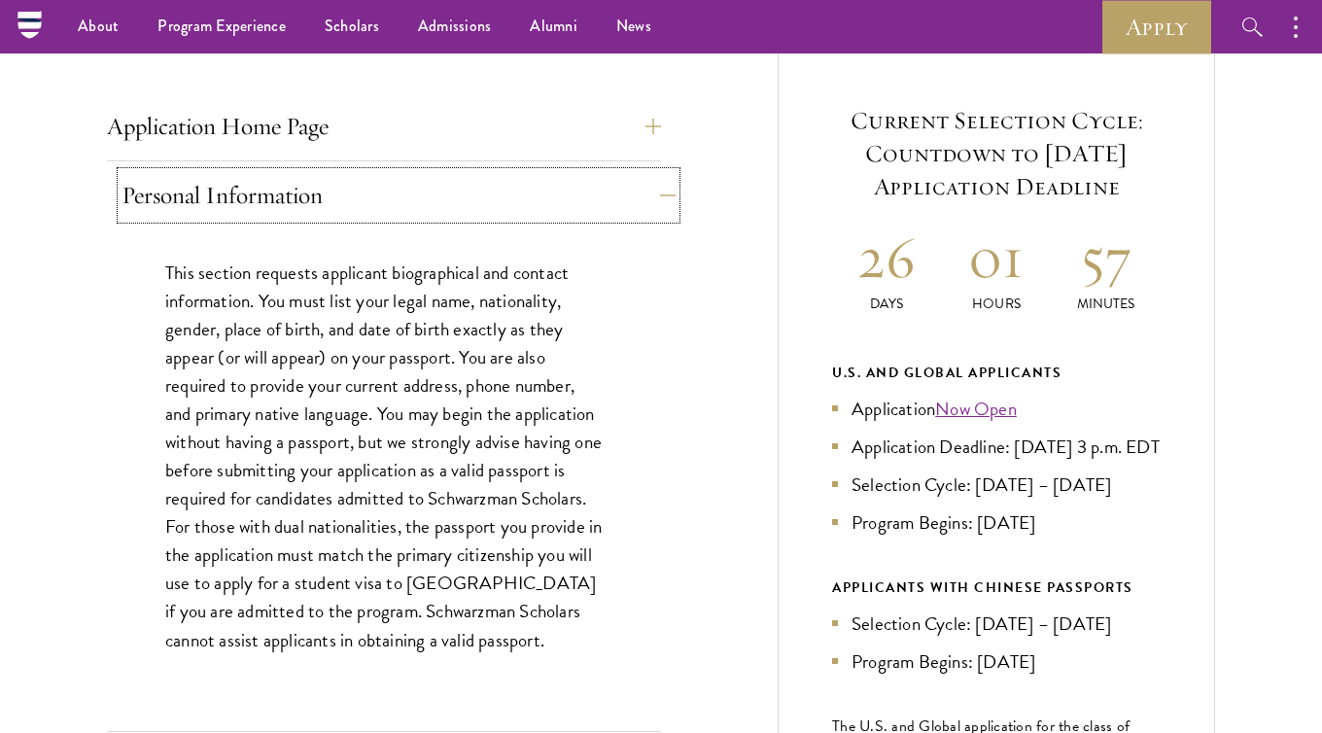
scroll to position [743, 0]
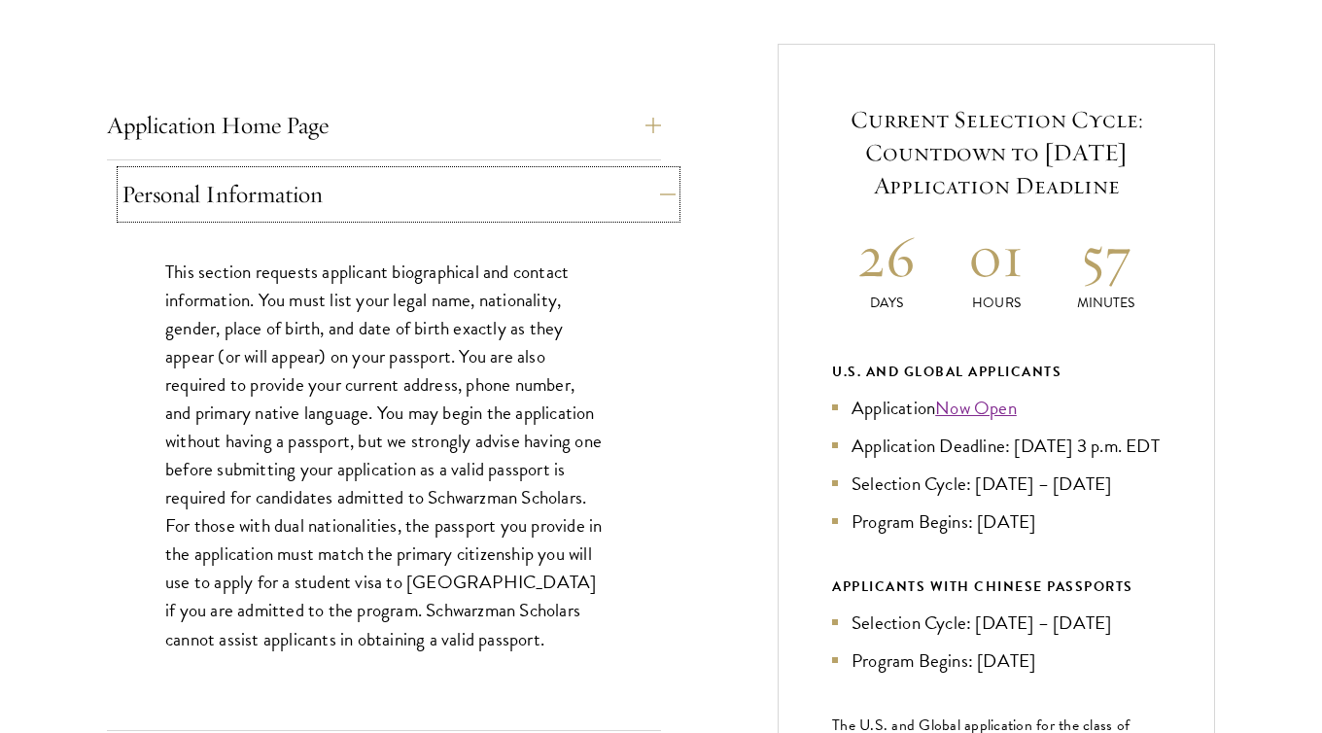
click at [339, 195] on button "Personal Information" at bounding box center [399, 194] width 554 height 47
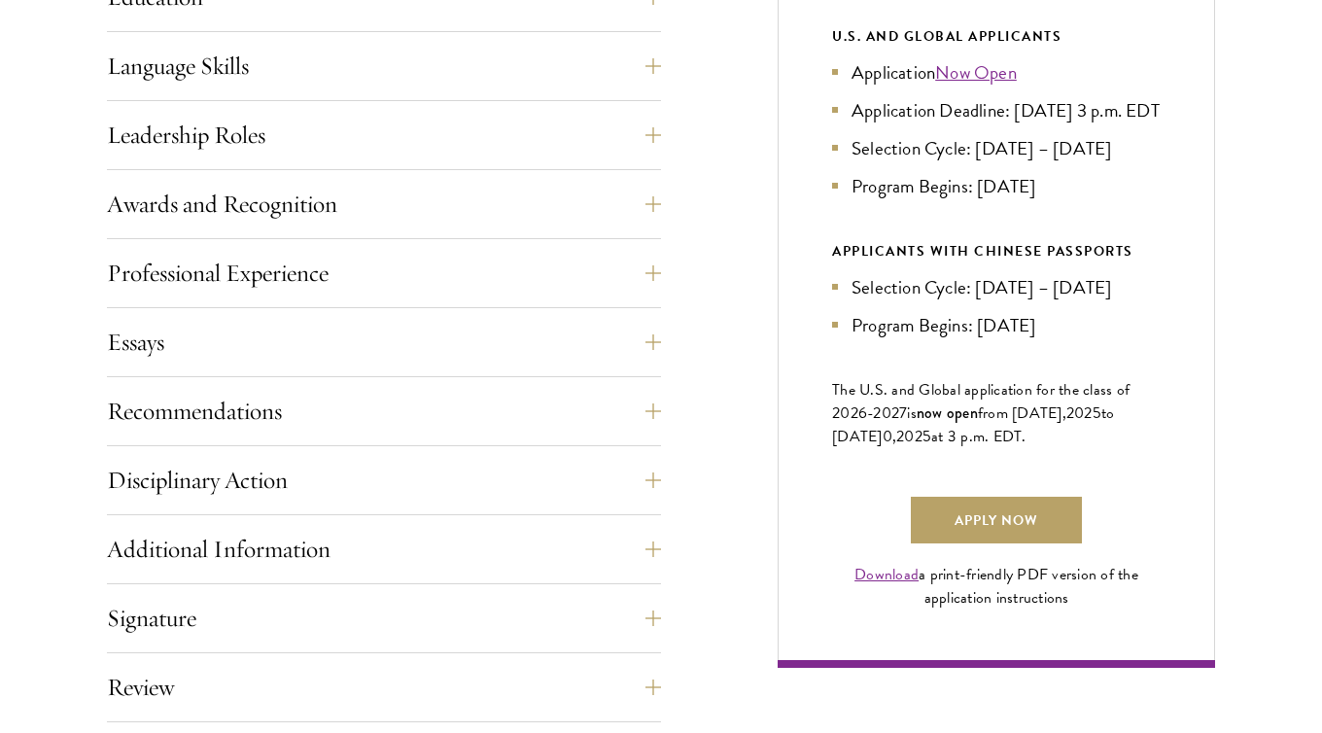
scroll to position [1083, 0]
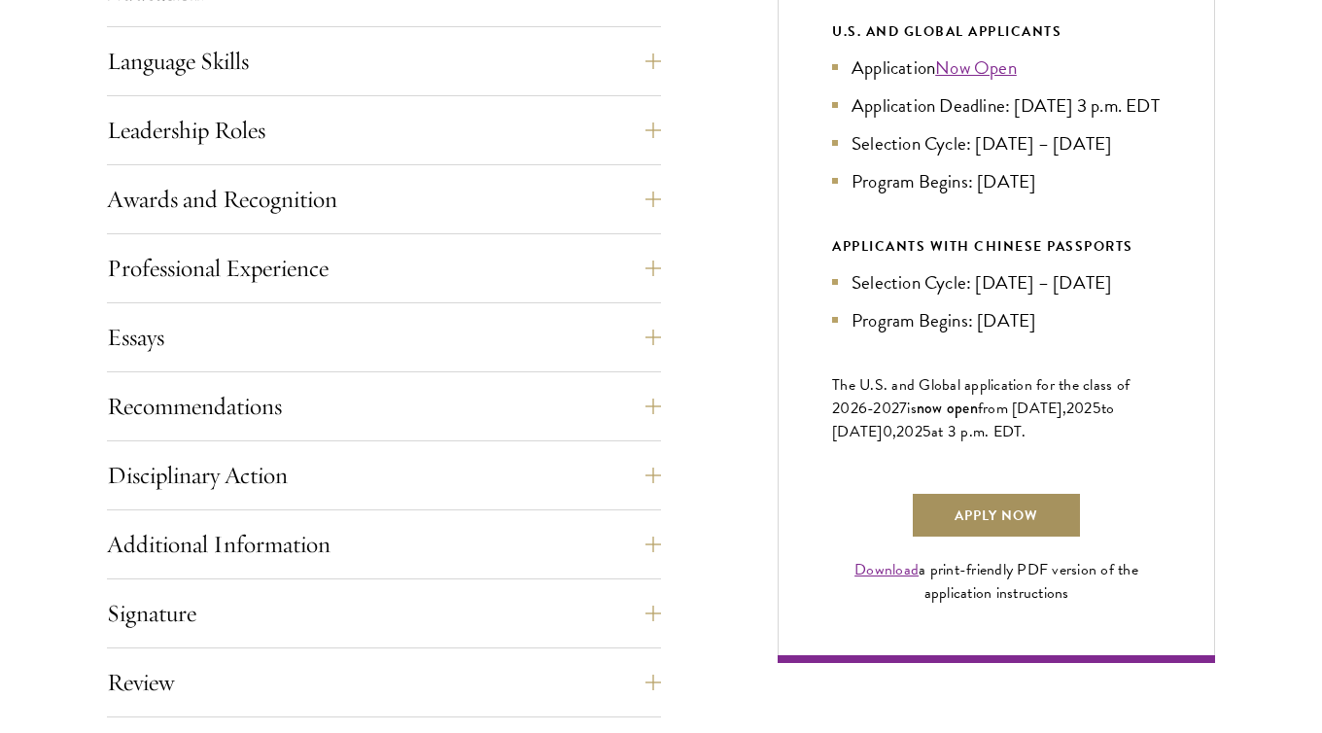
click at [981, 539] on link "Apply Now" at bounding box center [996, 515] width 171 height 47
click at [883, 581] on link "Download" at bounding box center [887, 569] width 64 height 23
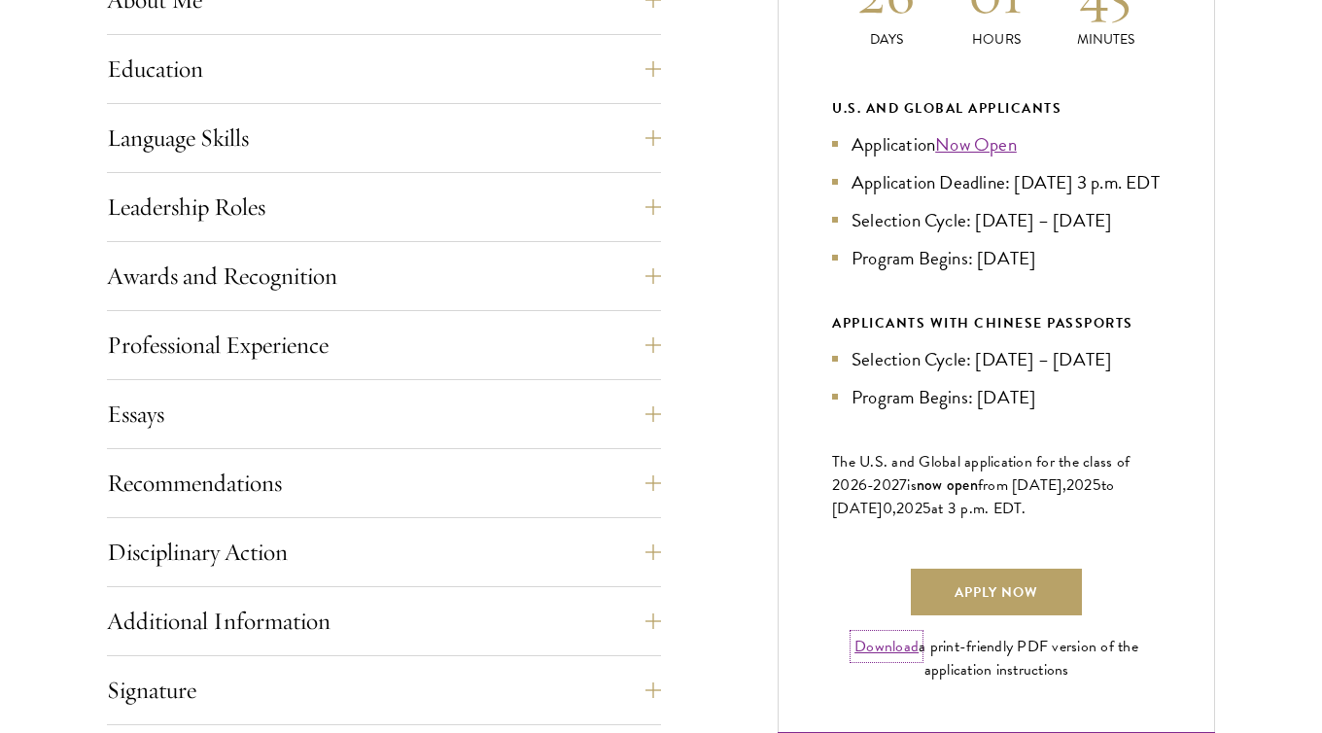
scroll to position [1007, 0]
